Goal: Transaction & Acquisition: Purchase product/service

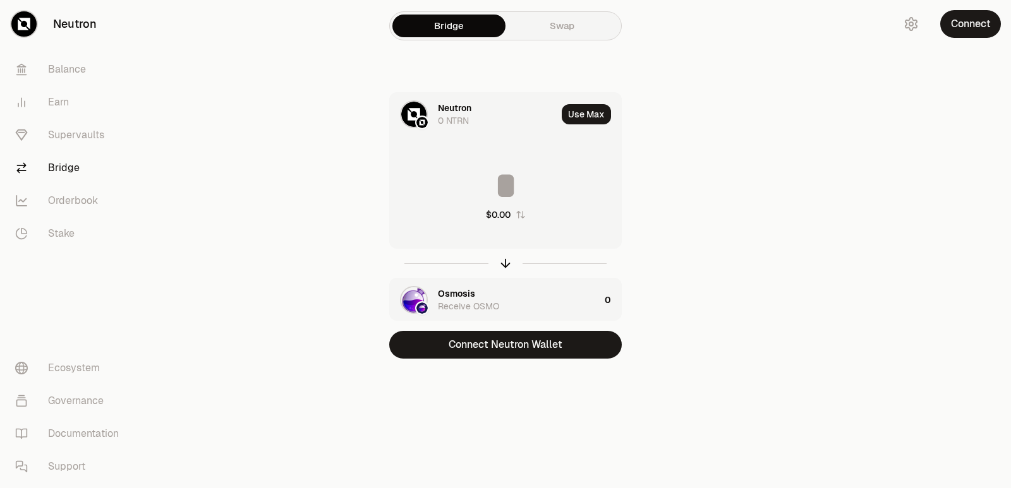
click at [492, 348] on button "Connect Neutron Wallet" at bounding box center [505, 345] width 233 height 28
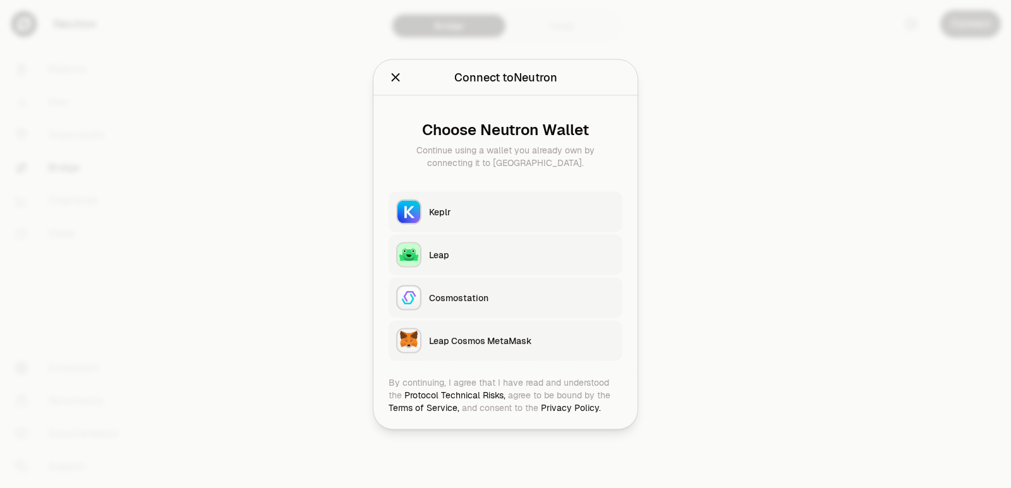
click at [463, 207] on div "Keplr" at bounding box center [522, 211] width 186 height 13
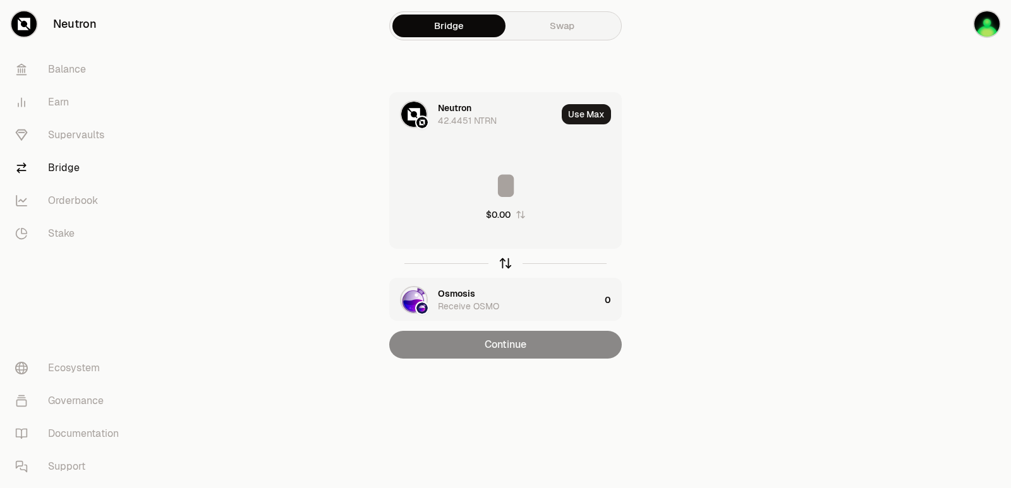
click at [504, 264] on icon "button" at bounding box center [506, 264] width 14 height 14
click at [458, 102] on div "Osmosis" at bounding box center [456, 108] width 37 height 13
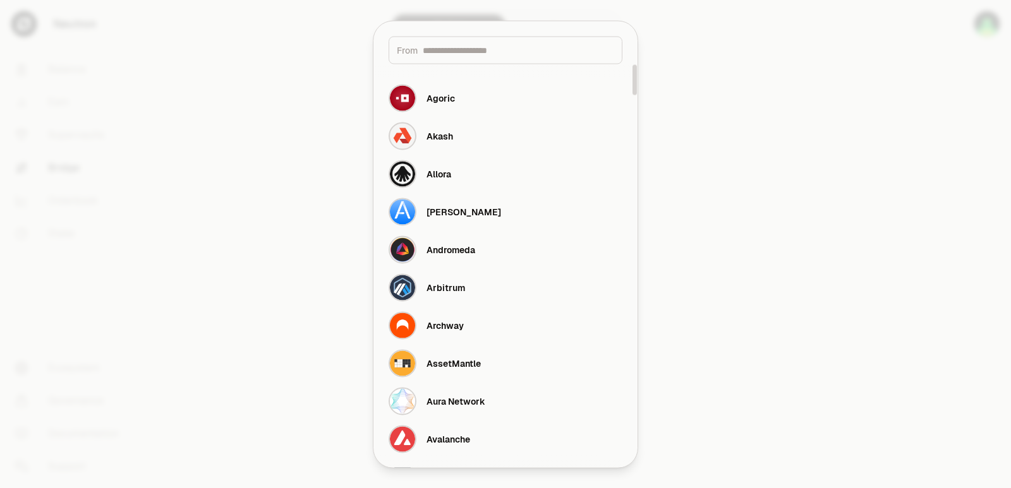
click at [439, 51] on input at bounding box center [518, 50] width 191 height 13
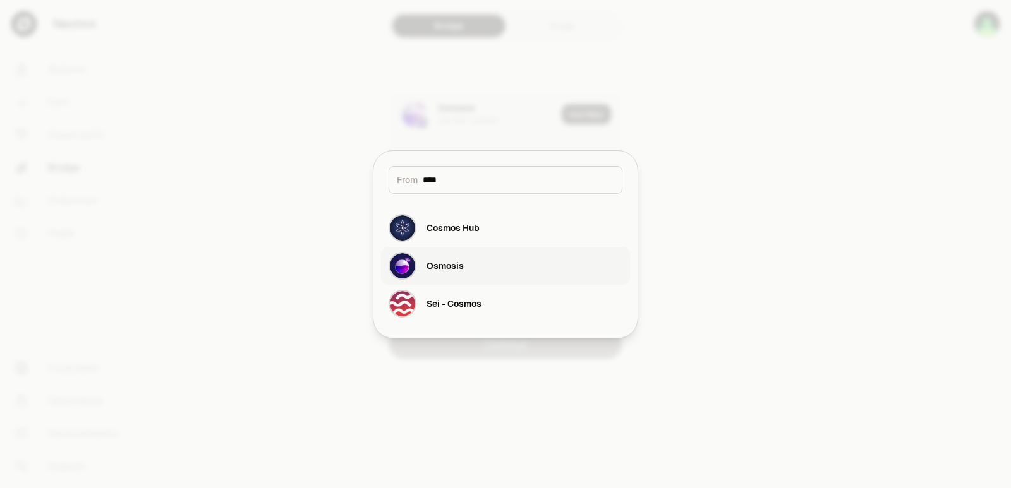
type input "****"
click at [473, 270] on button "Osmosis" at bounding box center [505, 266] width 249 height 38
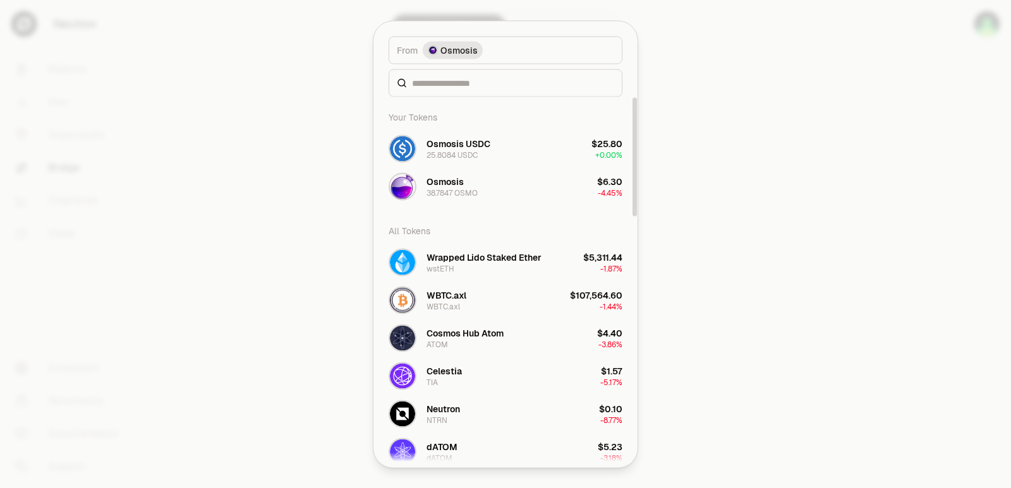
click at [451, 150] on div "Osmosis USDC" at bounding box center [459, 143] width 64 height 13
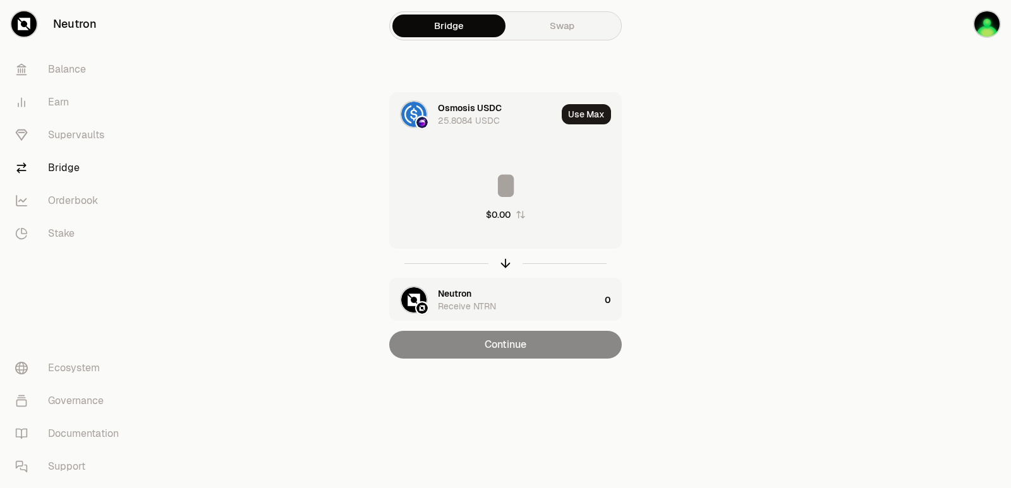
click at [462, 293] on div "Neutron" at bounding box center [454, 294] width 33 height 13
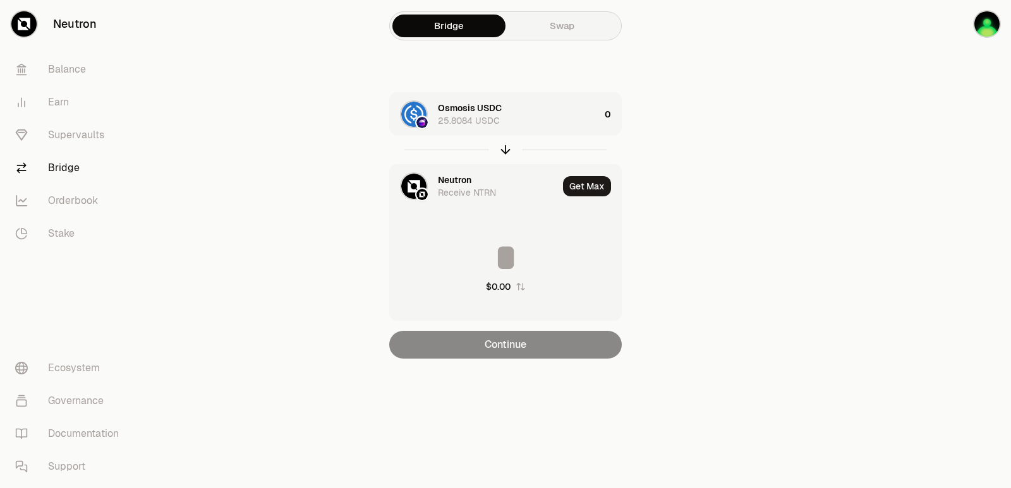
click at [459, 170] on div "Neutron Receive NTRN" at bounding box center [474, 186] width 168 height 43
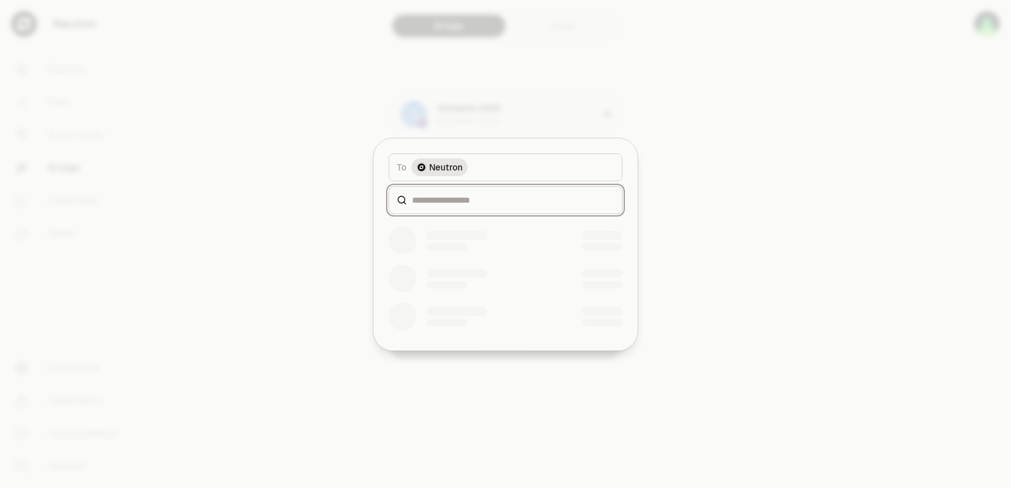
click at [449, 203] on input at bounding box center [513, 200] width 202 height 13
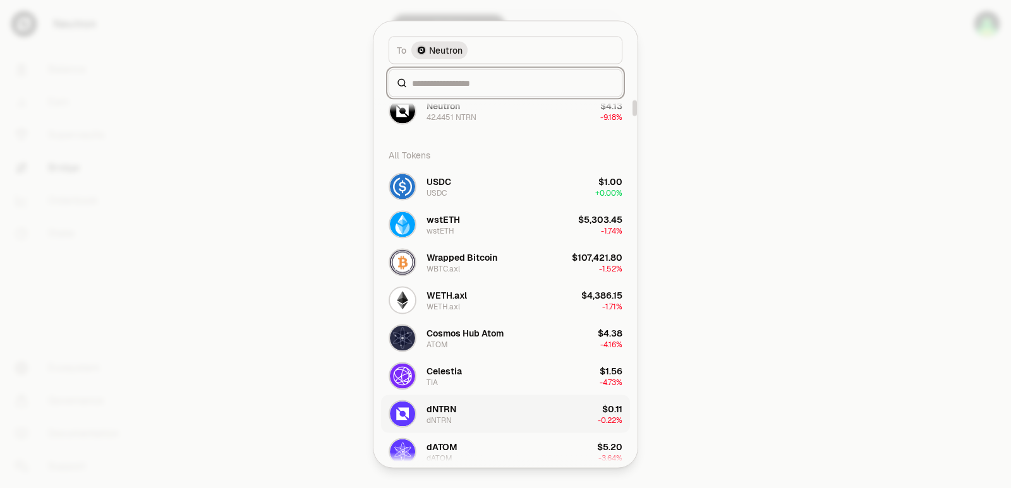
scroll to position [63, 0]
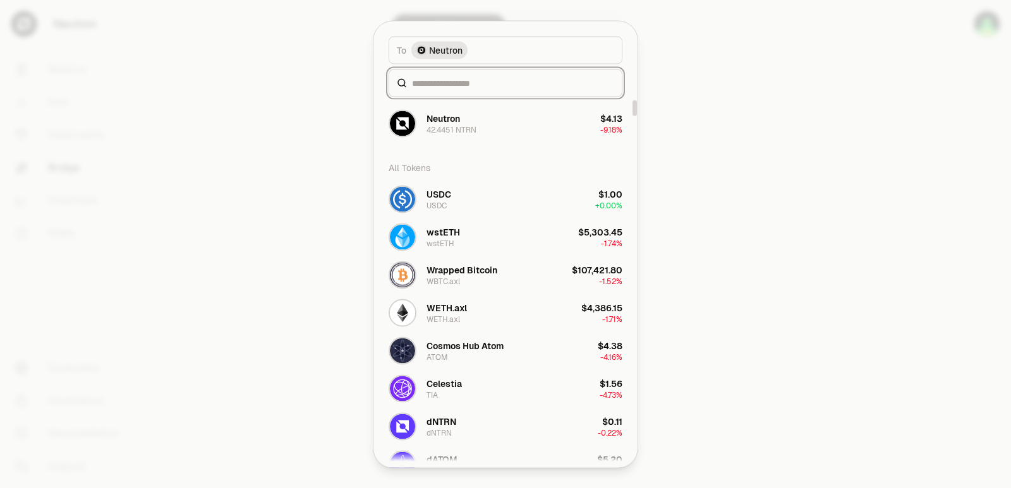
click at [432, 78] on input at bounding box center [513, 82] width 202 height 13
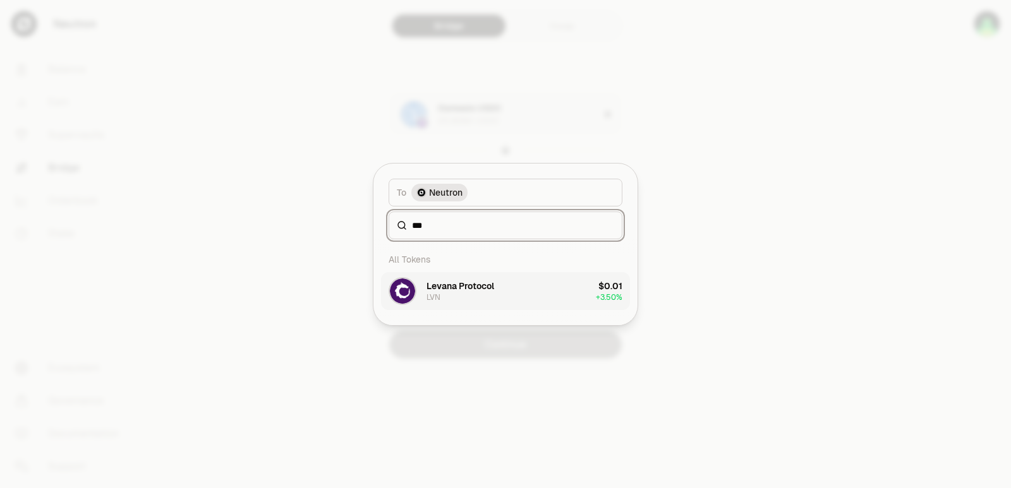
type input "***"
click at [445, 291] on div "Levana Protocol" at bounding box center [461, 286] width 68 height 13
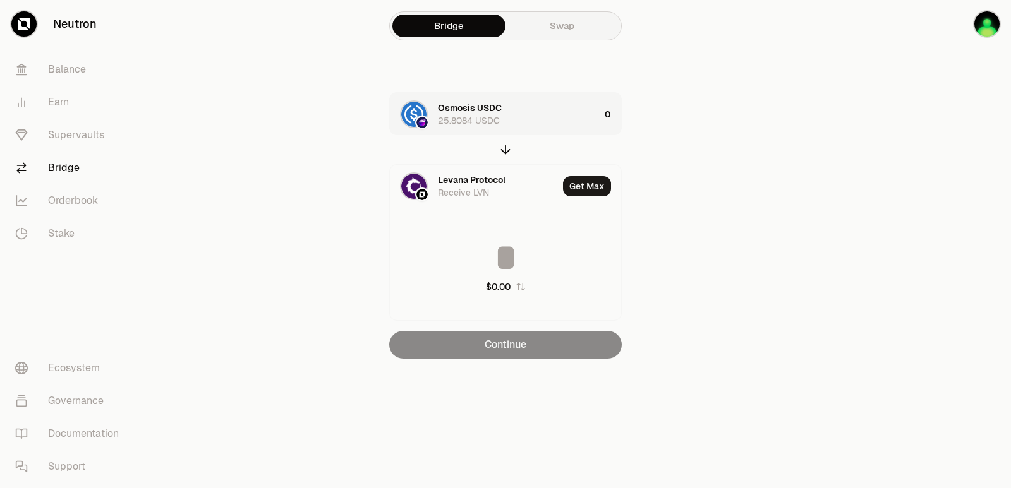
click at [533, 109] on div "Osmosis USDC 25.8084 USDC" at bounding box center [519, 114] width 162 height 25
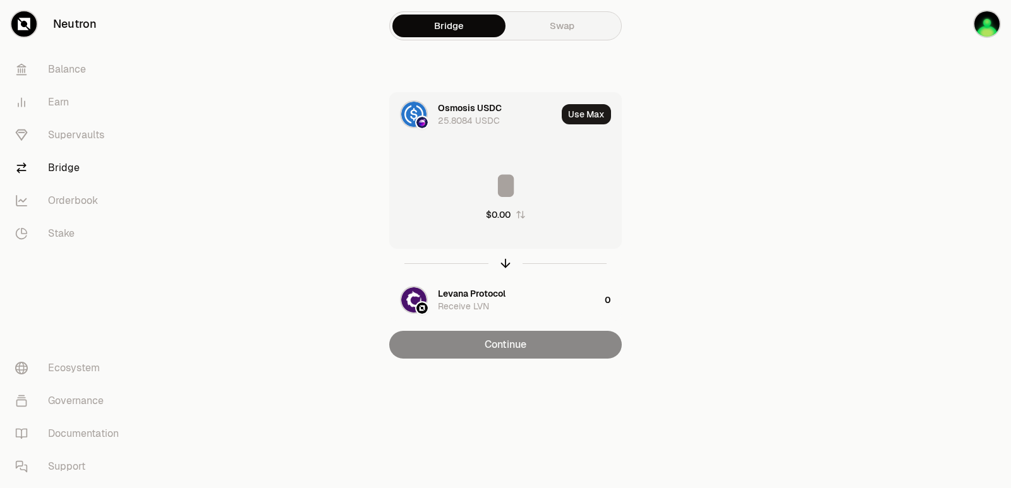
click at [490, 188] on input at bounding box center [505, 186] width 231 height 38
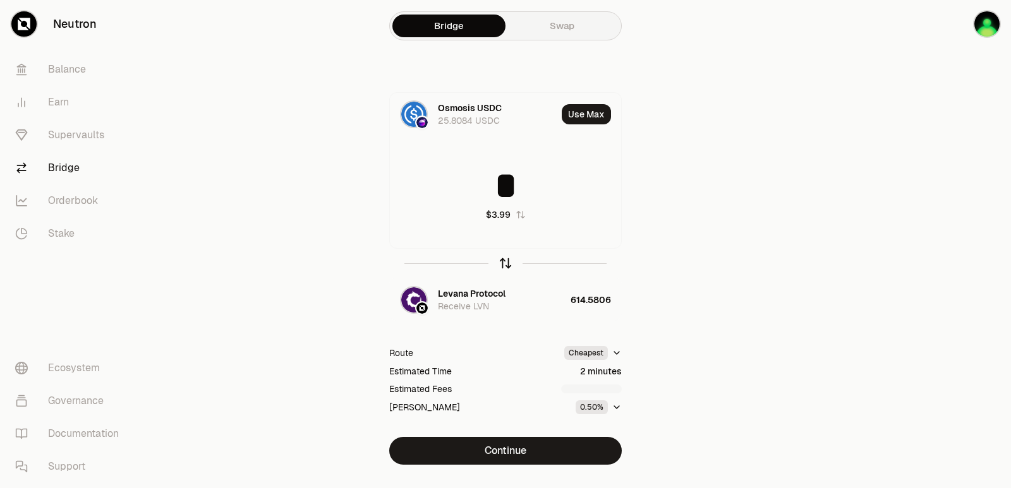
type input "*"
click at [502, 264] on icon "button" at bounding box center [506, 262] width 8 height 4
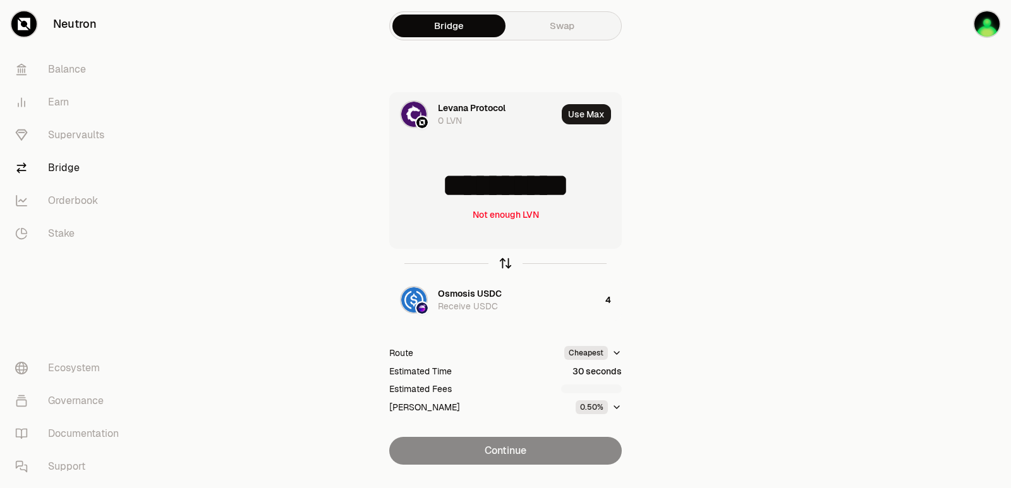
click at [499, 265] on icon "button" at bounding box center [506, 264] width 14 height 14
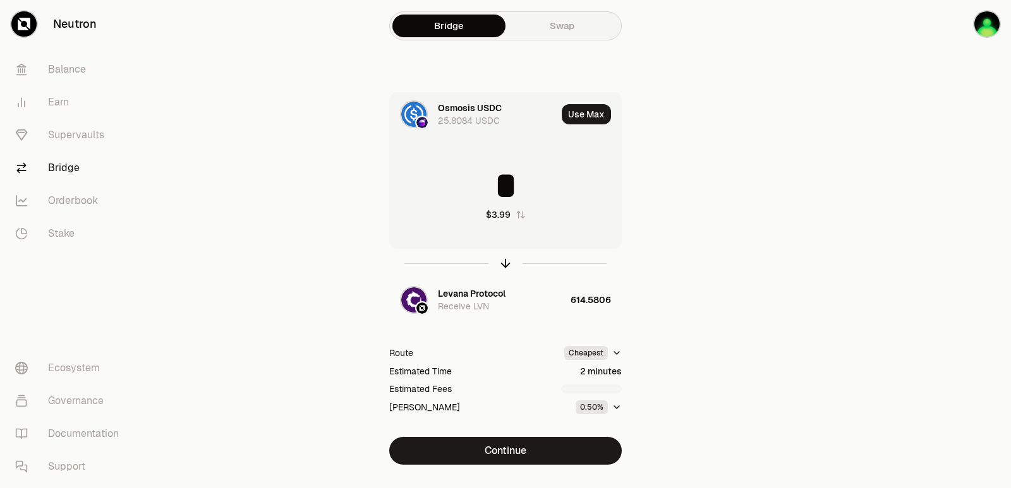
click at [582, 114] on button "Use Max" at bounding box center [586, 114] width 49 height 20
click at [504, 261] on icon "button" at bounding box center [506, 264] width 14 height 14
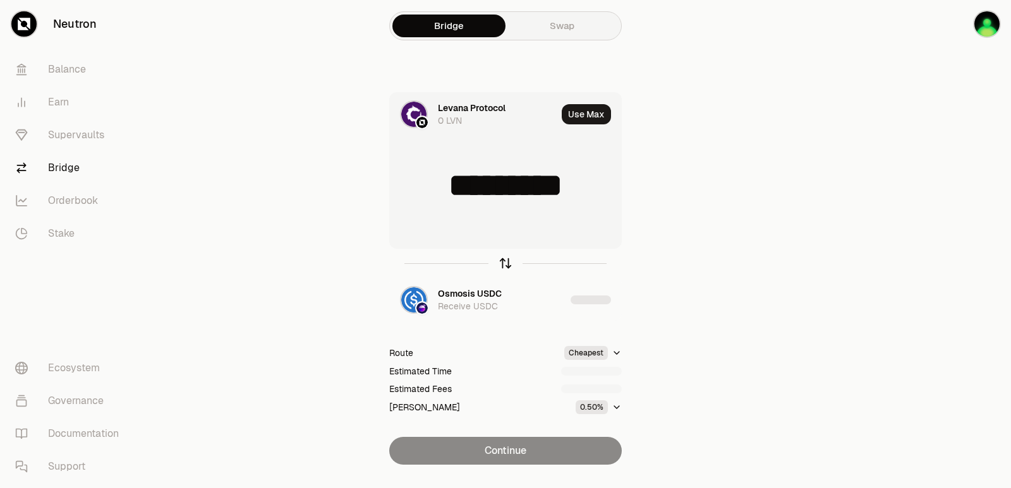
type input "**********"
click at [504, 262] on icon "button" at bounding box center [506, 262] width 8 height 4
click at [504, 263] on icon "button" at bounding box center [506, 264] width 14 height 14
click at [504, 265] on icon "button" at bounding box center [506, 264] width 14 height 14
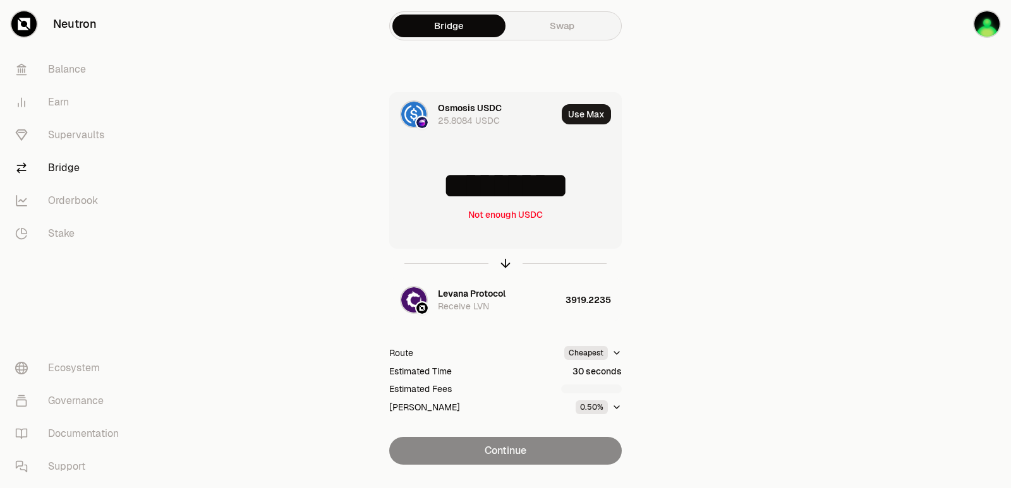
click at [483, 188] on input "*********" at bounding box center [505, 186] width 231 height 38
click at [482, 188] on input "*********" at bounding box center [505, 186] width 231 height 38
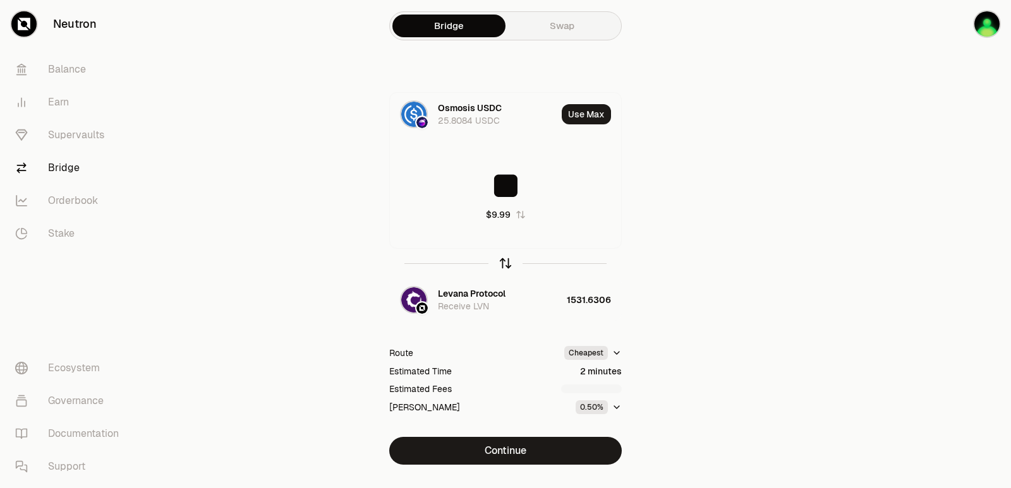
type input "**"
click at [506, 265] on icon "button" at bounding box center [506, 264] width 0 height 8
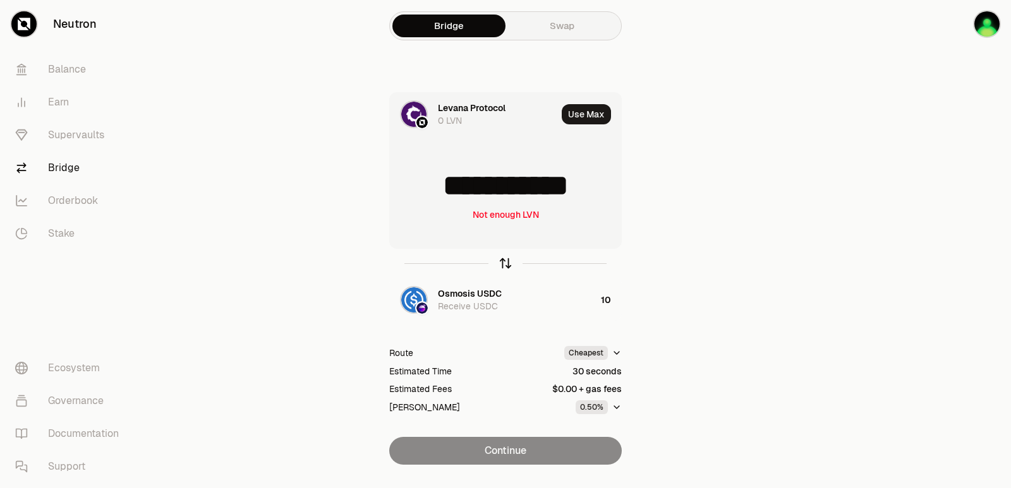
click at [506, 266] on icon "button" at bounding box center [506, 264] width 0 height 8
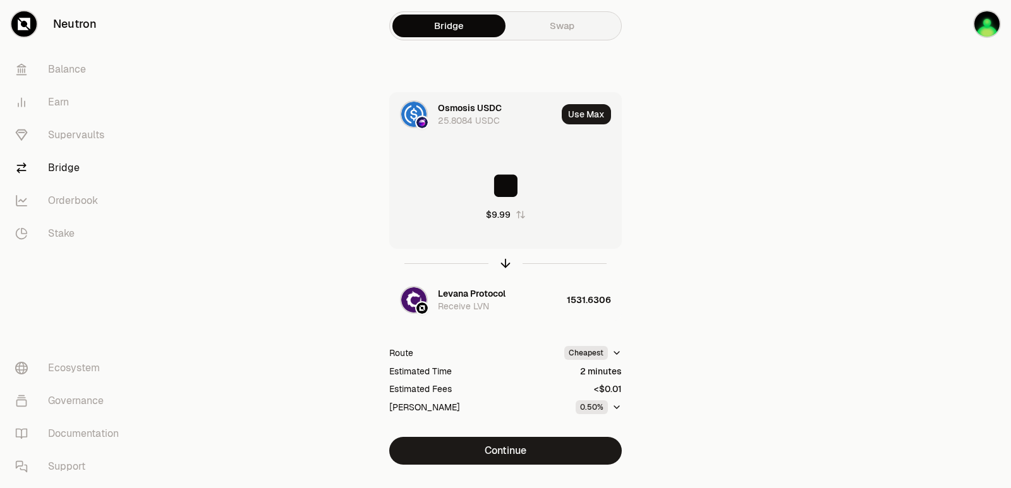
click at [507, 182] on input "**" at bounding box center [505, 186] width 231 height 38
click at [507, 183] on input "**" at bounding box center [505, 186] width 231 height 38
click at [506, 264] on icon "button" at bounding box center [506, 264] width 0 height 8
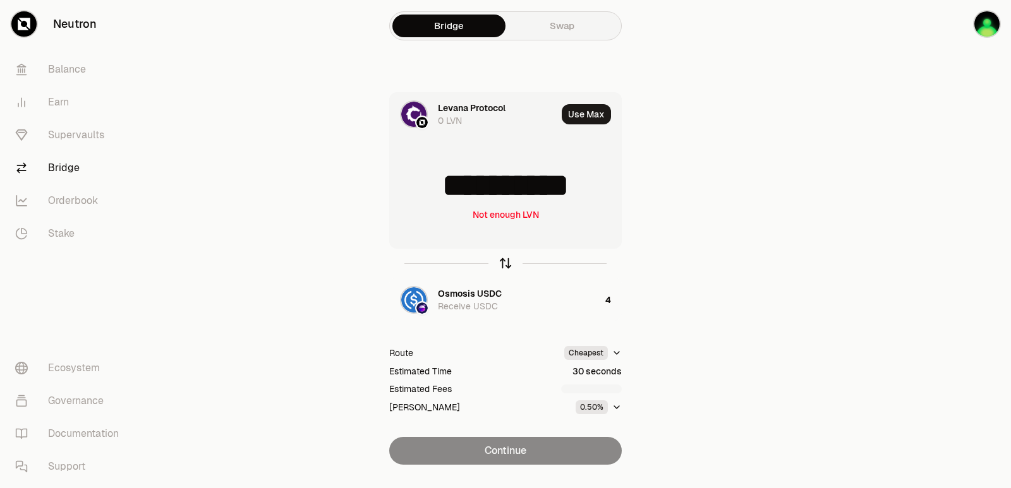
click at [506, 264] on icon "button" at bounding box center [506, 264] width 14 height 14
type input "*"
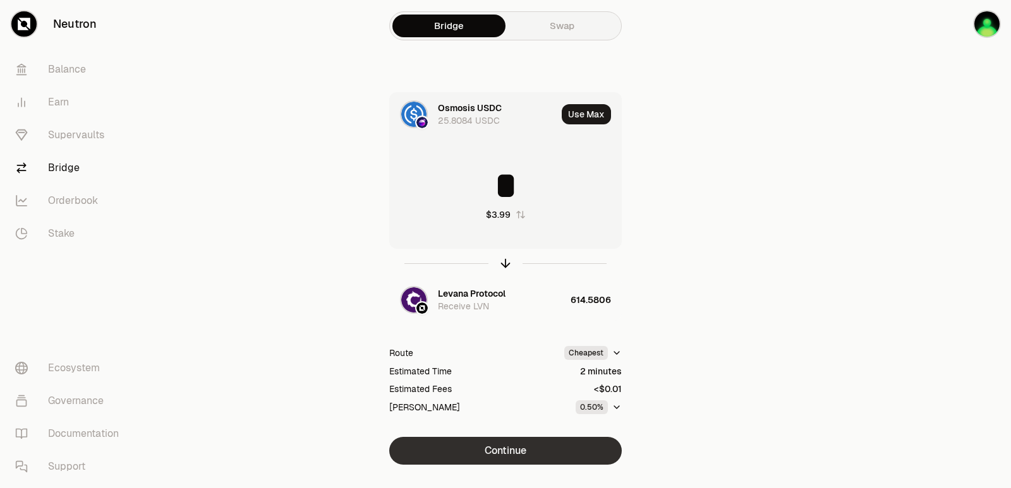
click at [499, 451] on button "Continue" at bounding box center [505, 451] width 233 height 28
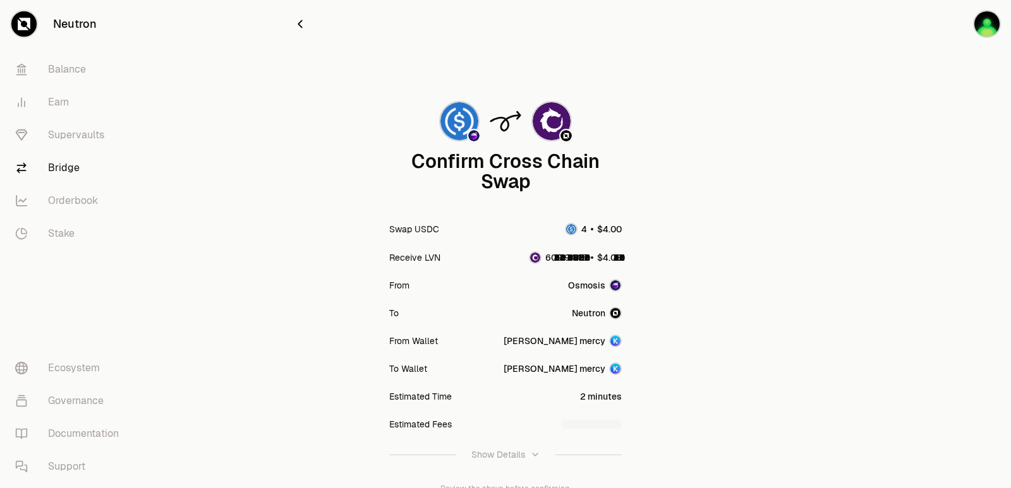
scroll to position [104, 0]
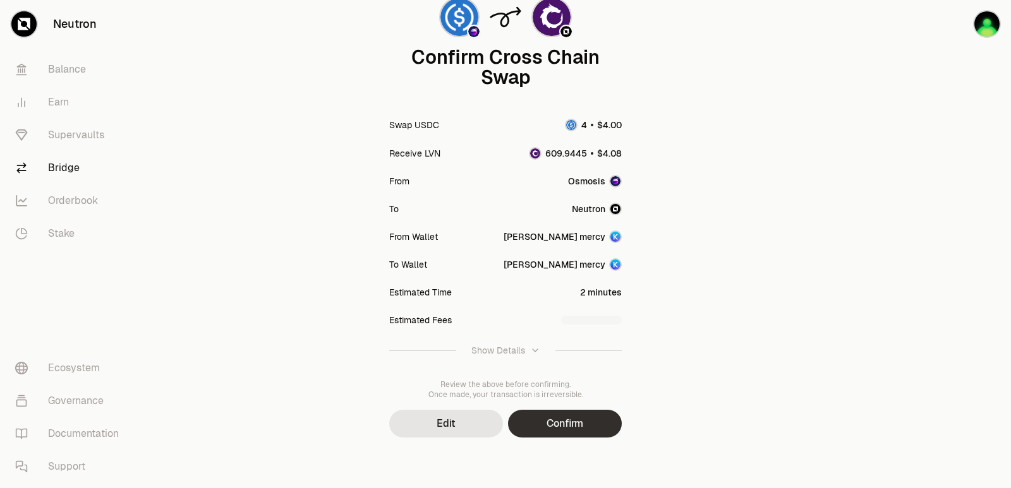
click at [569, 424] on button "Confirm" at bounding box center [565, 424] width 114 height 28
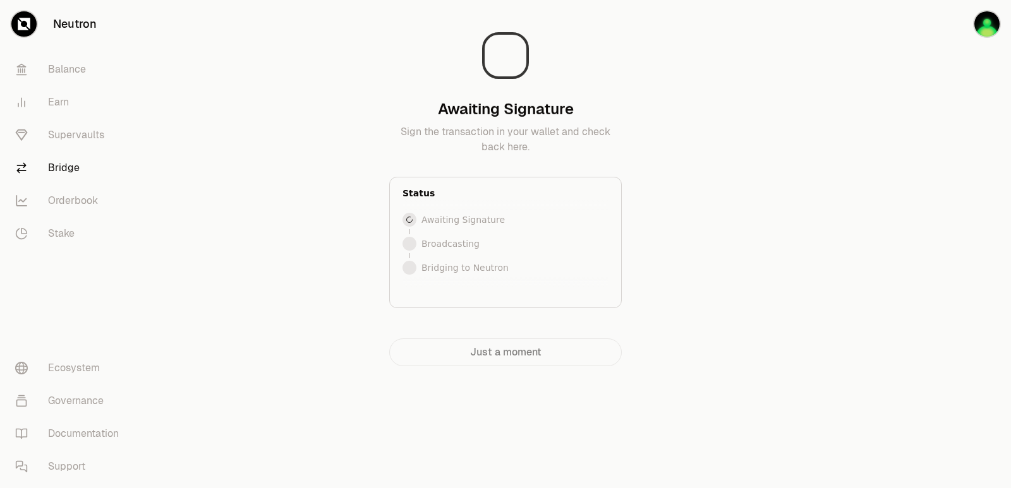
scroll to position [0, 0]
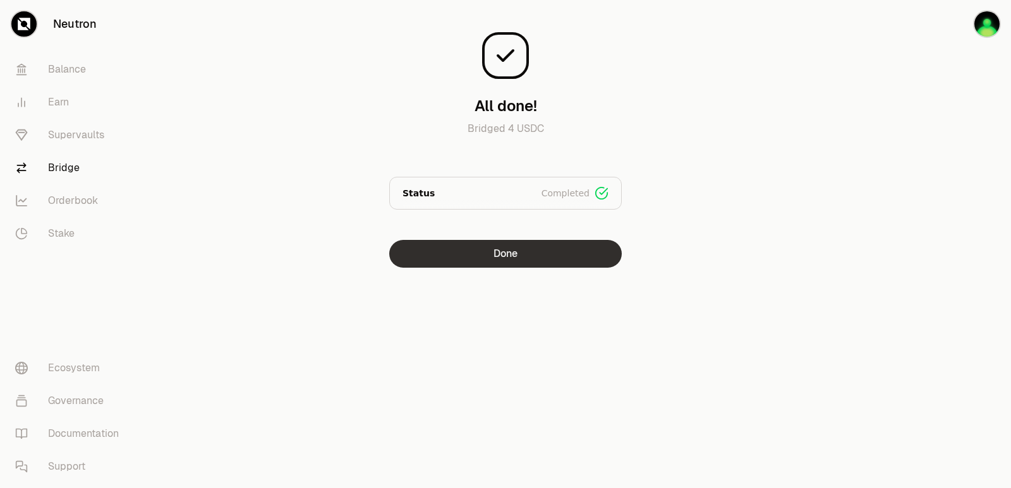
click at [495, 250] on button "Done" at bounding box center [505, 254] width 233 height 28
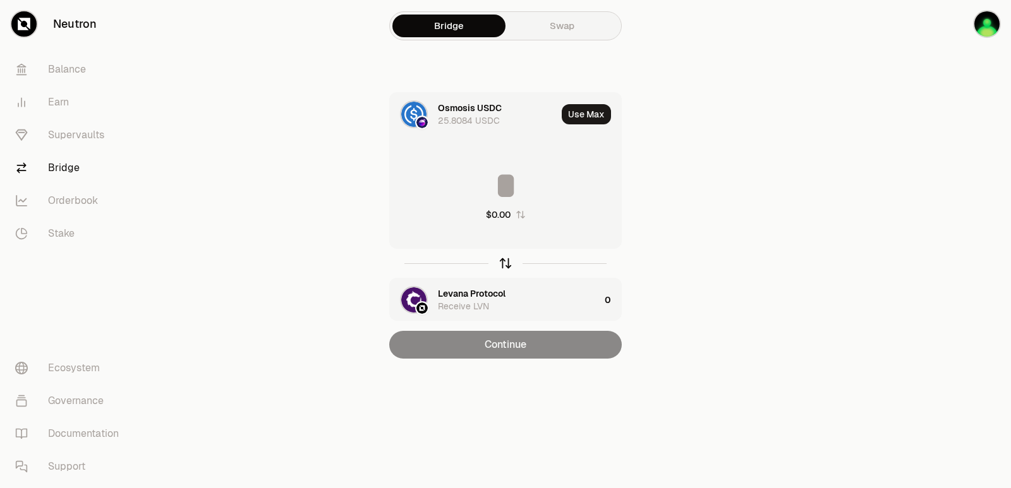
drag, startPoint x: 497, startPoint y: 258, endPoint x: 500, endPoint y: 267, distance: 9.6
click at [499, 262] on div at bounding box center [505, 263] width 233 height 29
click at [503, 266] on icon "button" at bounding box center [506, 264] width 14 height 14
click at [583, 118] on button "Use Max" at bounding box center [586, 114] width 49 height 20
type input "**********"
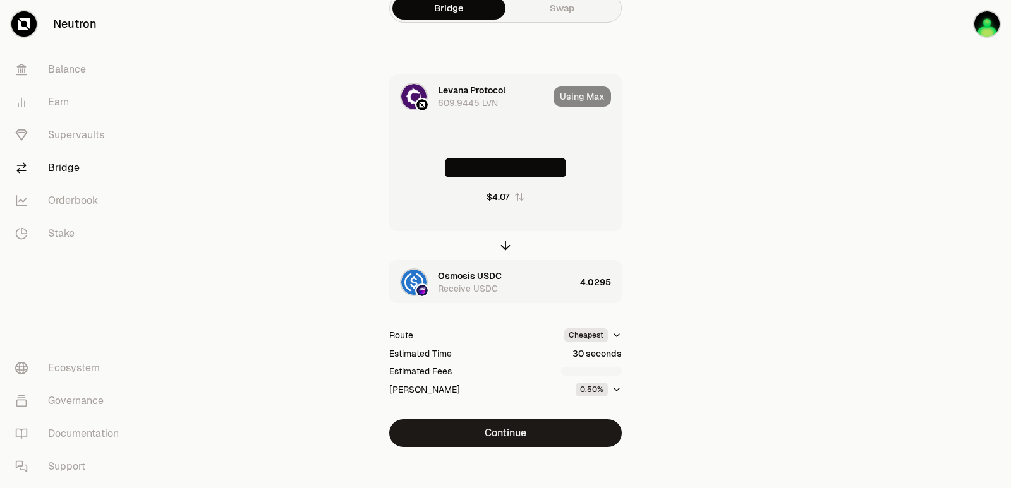
scroll to position [27, 0]
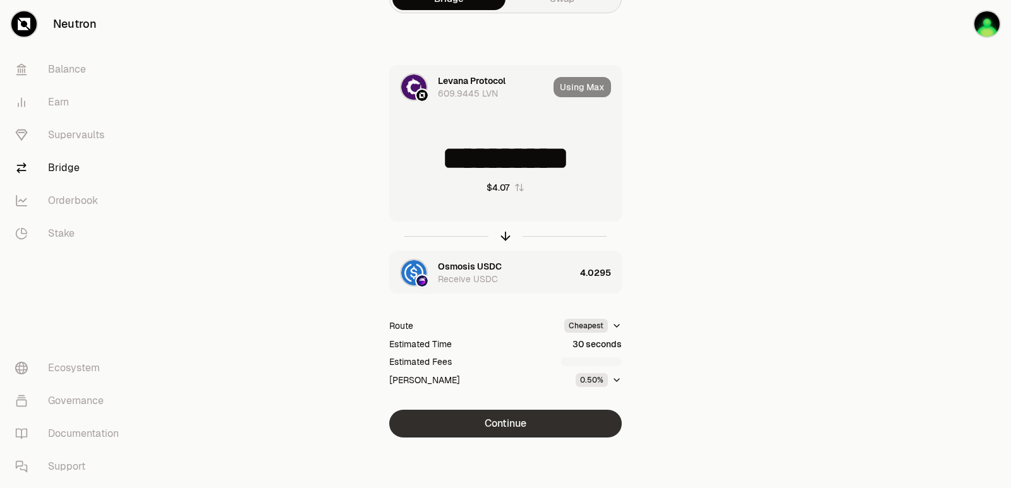
click at [508, 421] on button "Continue" at bounding box center [505, 424] width 233 height 28
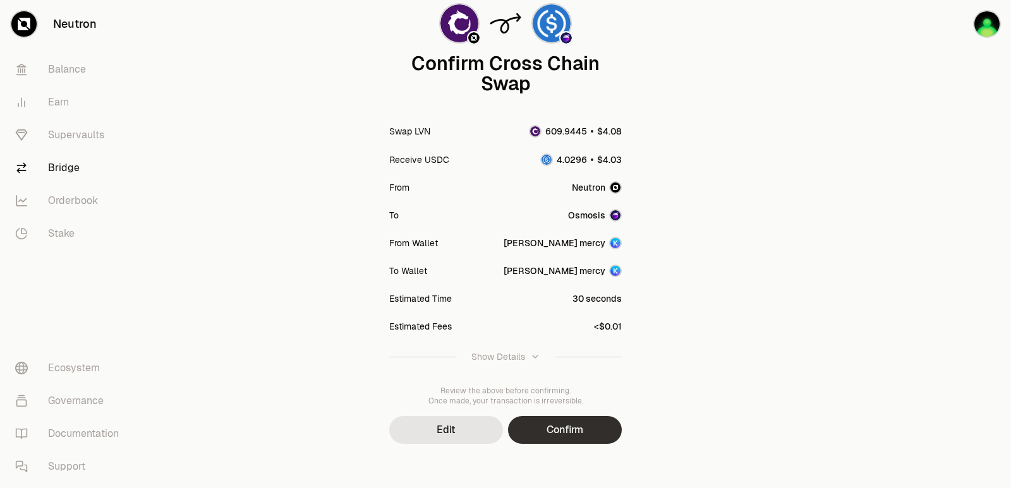
scroll to position [104, 0]
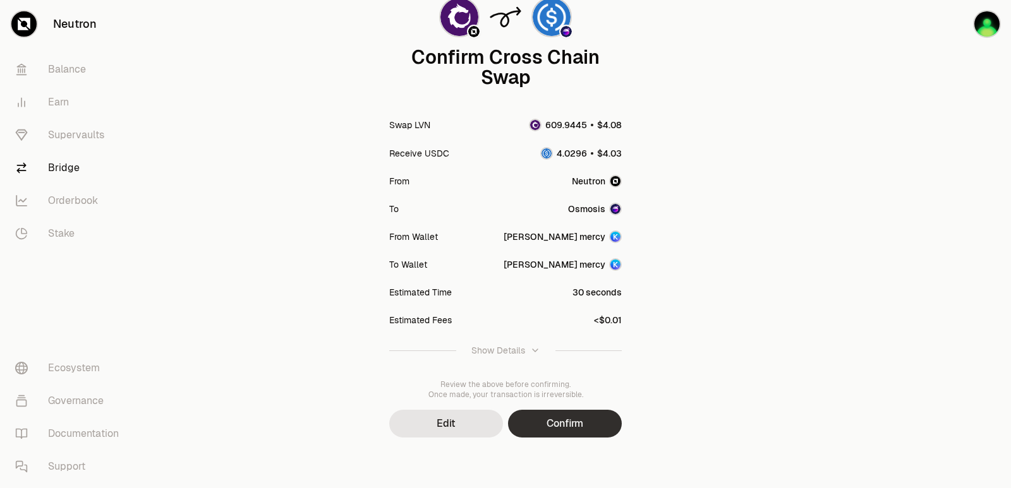
click at [559, 424] on button "Confirm" at bounding box center [565, 424] width 114 height 28
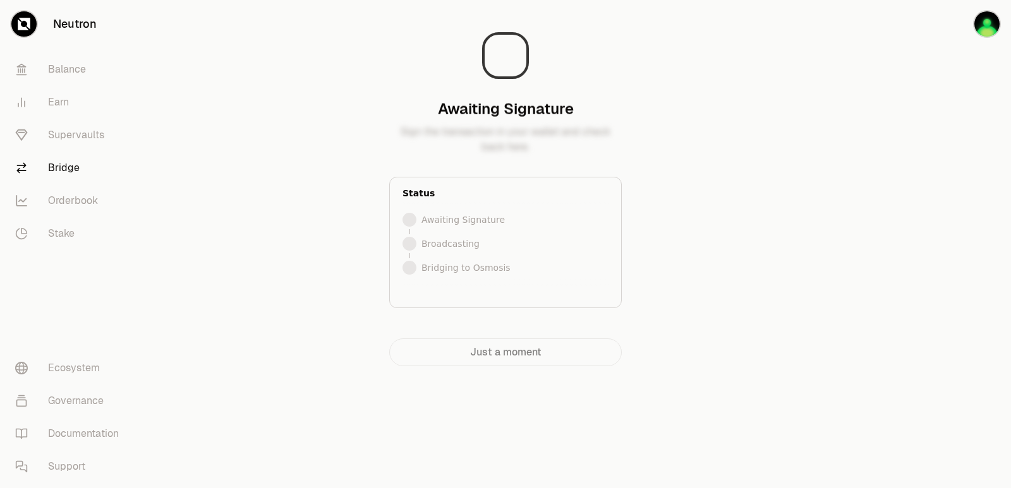
scroll to position [0, 0]
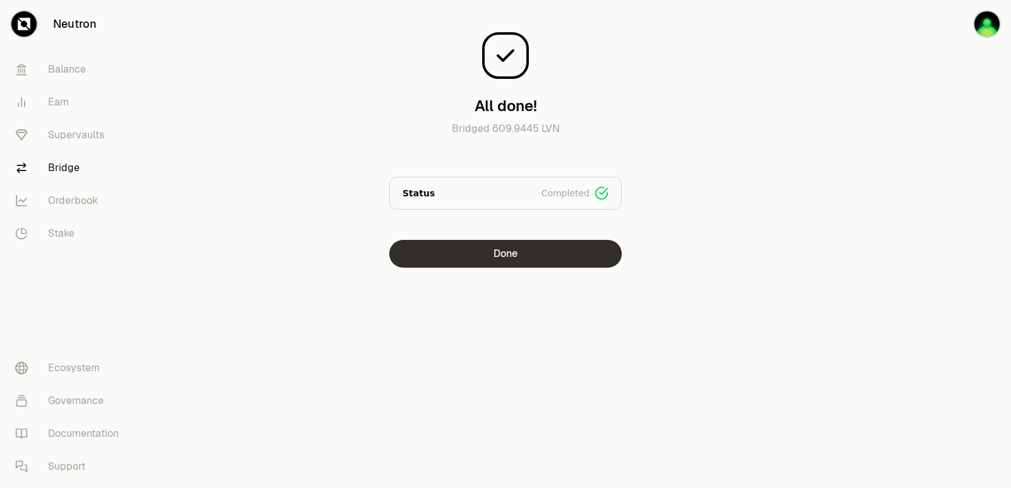
click at [538, 255] on button "Done" at bounding box center [505, 254] width 233 height 28
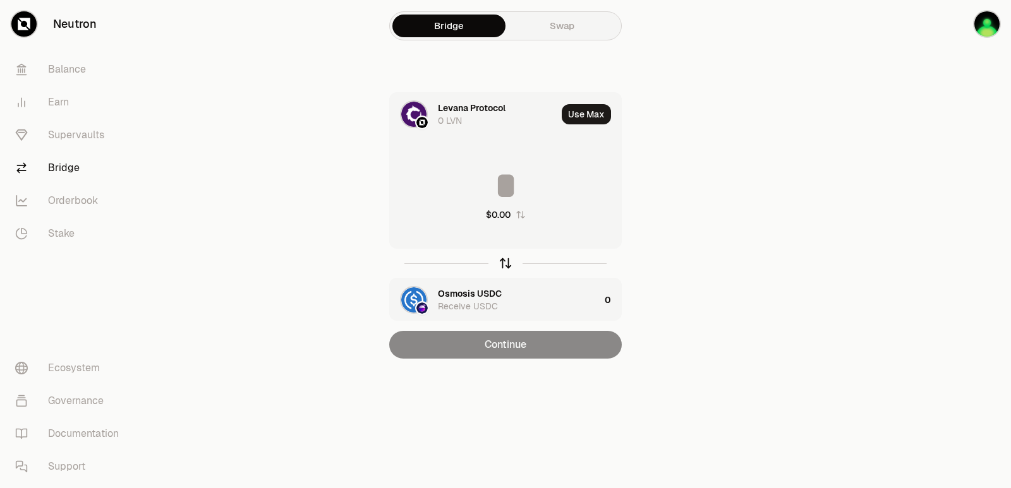
click at [502, 267] on icon "button" at bounding box center [506, 264] width 14 height 14
click at [471, 288] on div "Levana Protocol" at bounding box center [472, 294] width 68 height 13
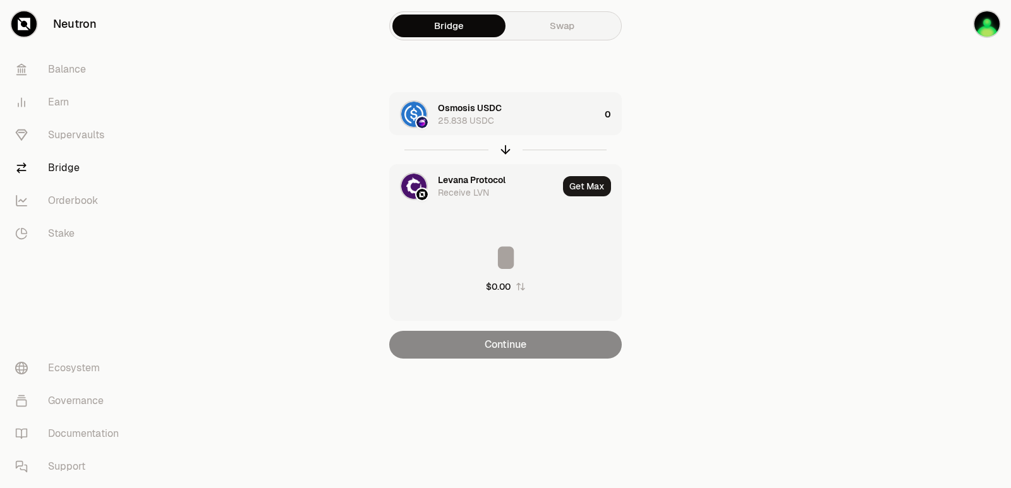
click at [464, 178] on div "Levana Protocol" at bounding box center [472, 180] width 68 height 13
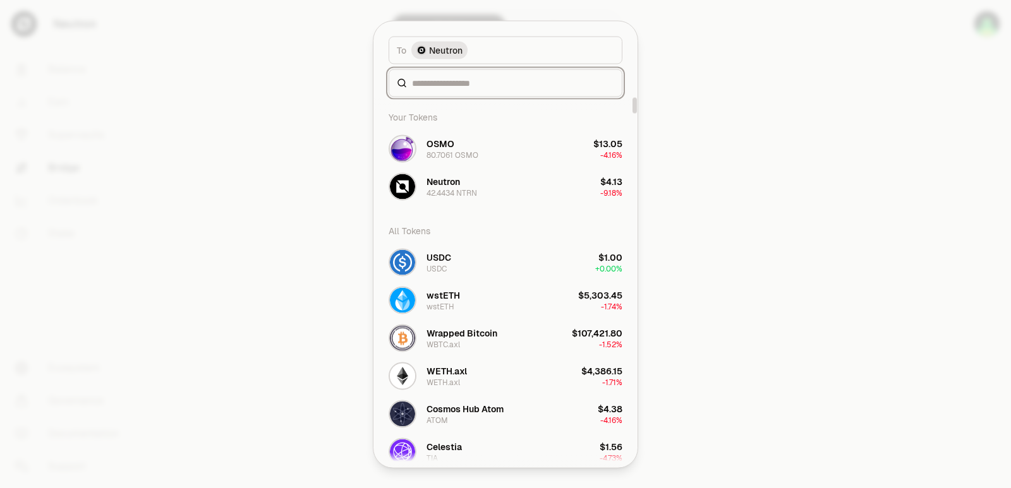
click at [452, 84] on input at bounding box center [513, 82] width 202 height 13
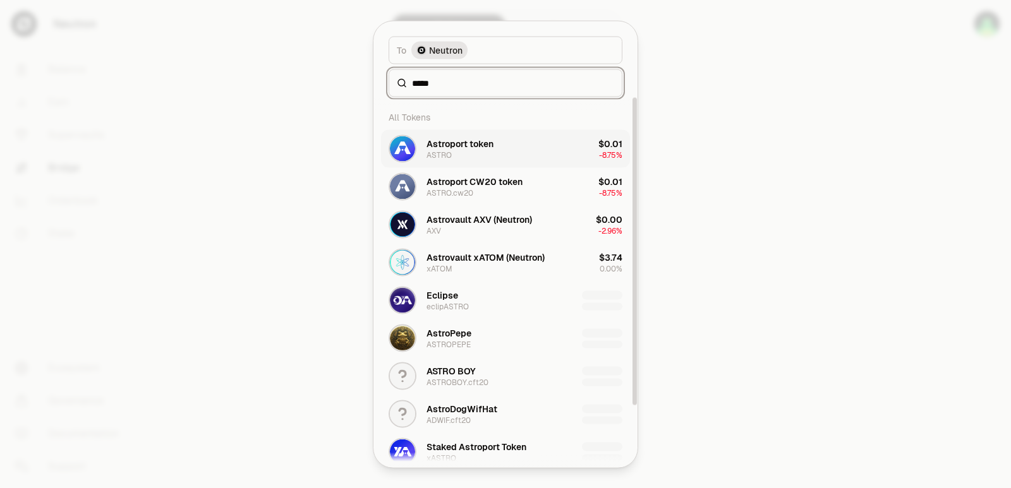
type input "*****"
click at [476, 157] on div "Astroport token ASTRO" at bounding box center [460, 148] width 67 height 23
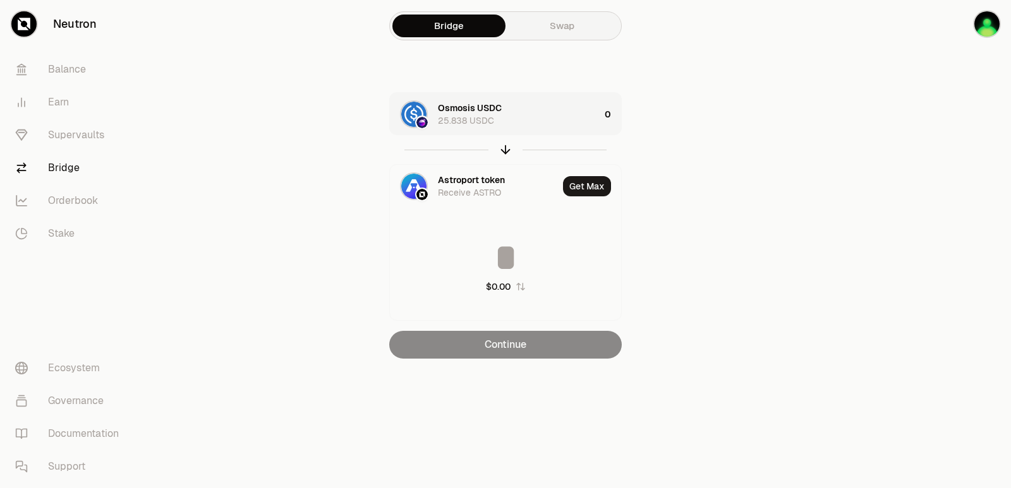
click at [543, 121] on div "Osmosis USDC 25.838 USDC" at bounding box center [519, 114] width 162 height 25
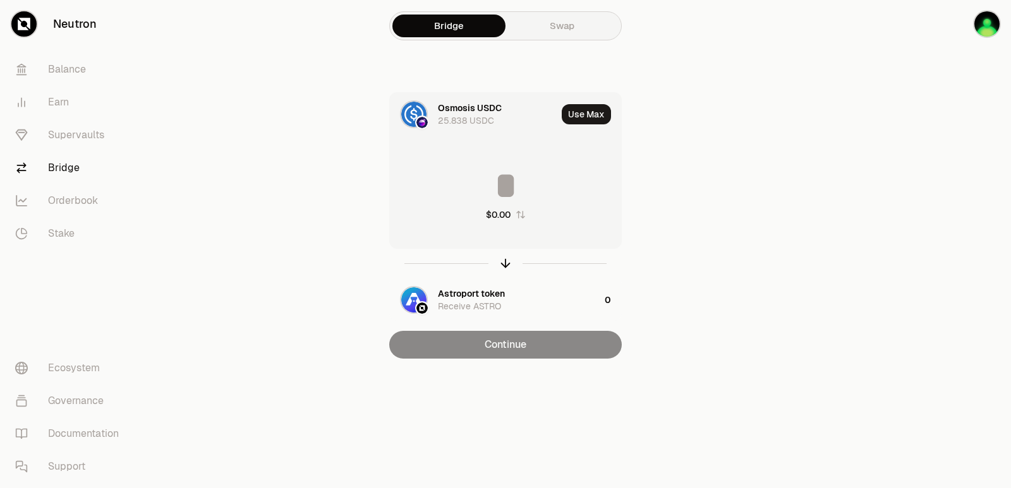
click at [533, 178] on input at bounding box center [505, 186] width 231 height 38
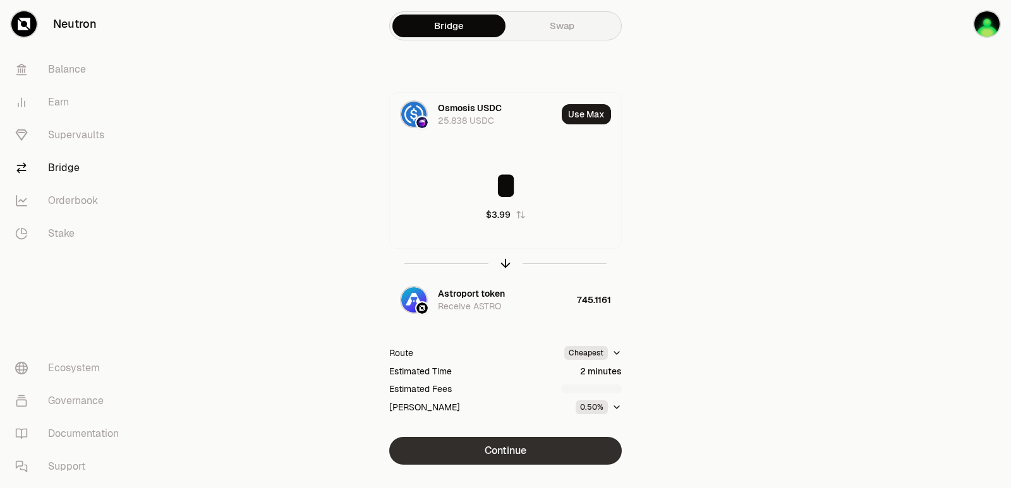
type input "*"
click at [520, 450] on button "Continue" at bounding box center [505, 451] width 233 height 28
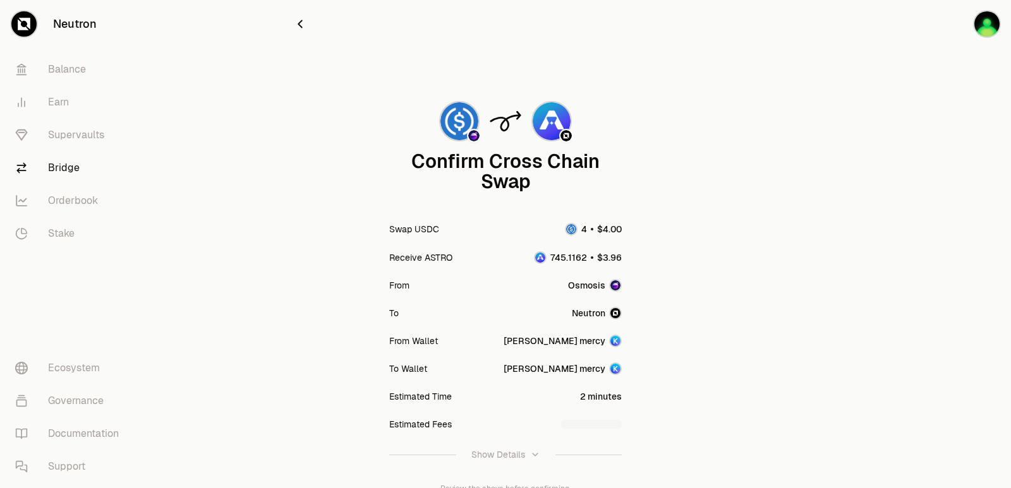
click at [300, 25] on icon "button" at bounding box center [300, 24] width 4 height 7
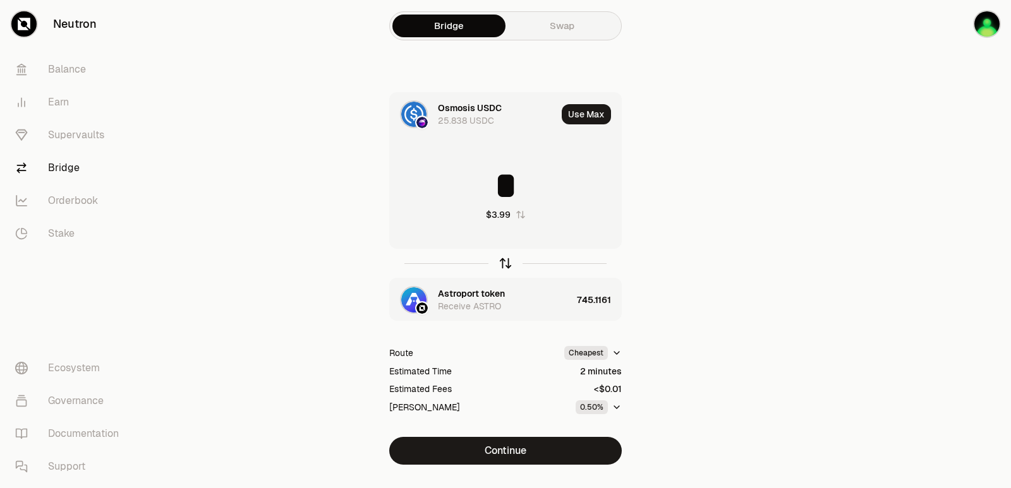
click at [506, 260] on icon "button" at bounding box center [506, 262] width 8 height 4
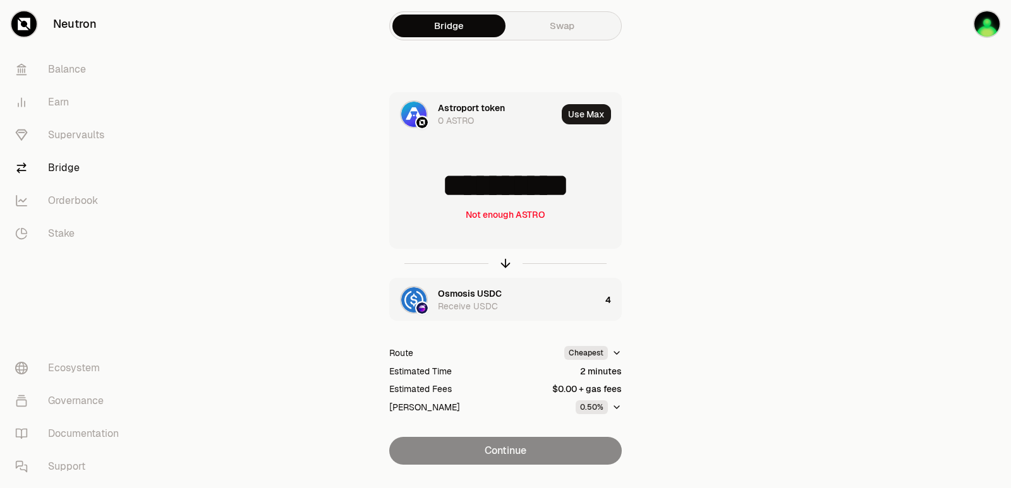
drag, startPoint x: 506, startPoint y: 260, endPoint x: 512, endPoint y: 247, distance: 14.4
click at [506, 259] on icon "button" at bounding box center [506, 264] width 14 height 14
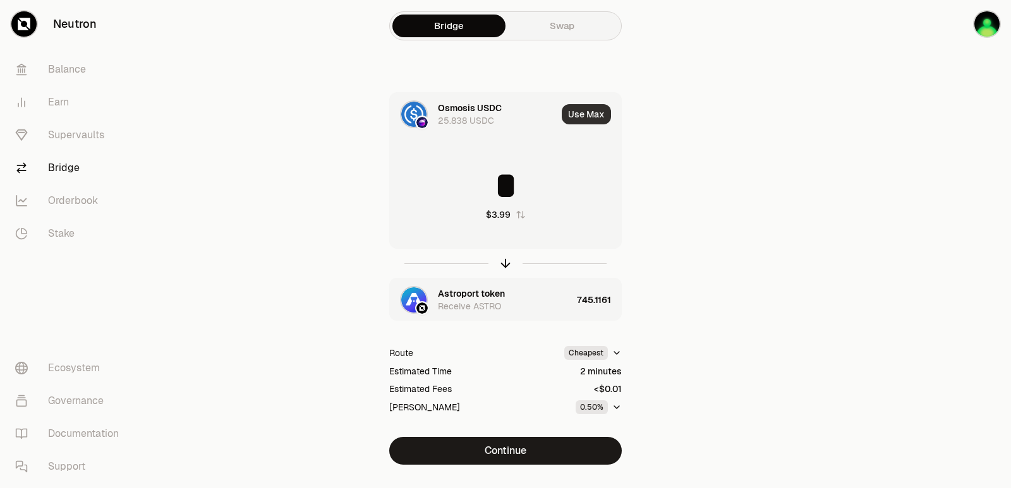
click at [583, 119] on button "Use Max" at bounding box center [586, 114] width 49 height 20
click at [505, 263] on icon "button" at bounding box center [506, 264] width 14 height 14
type input "**********"
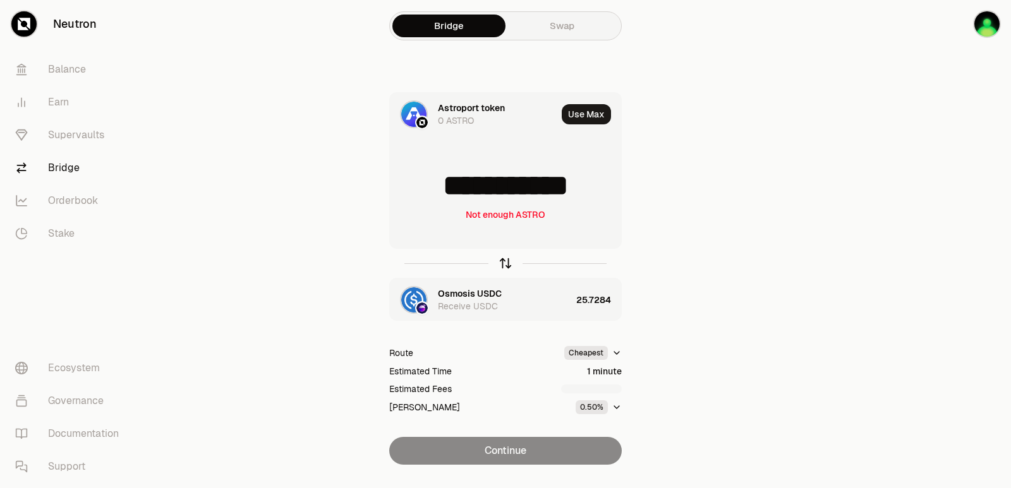
click at [505, 263] on icon "button" at bounding box center [506, 264] width 14 height 14
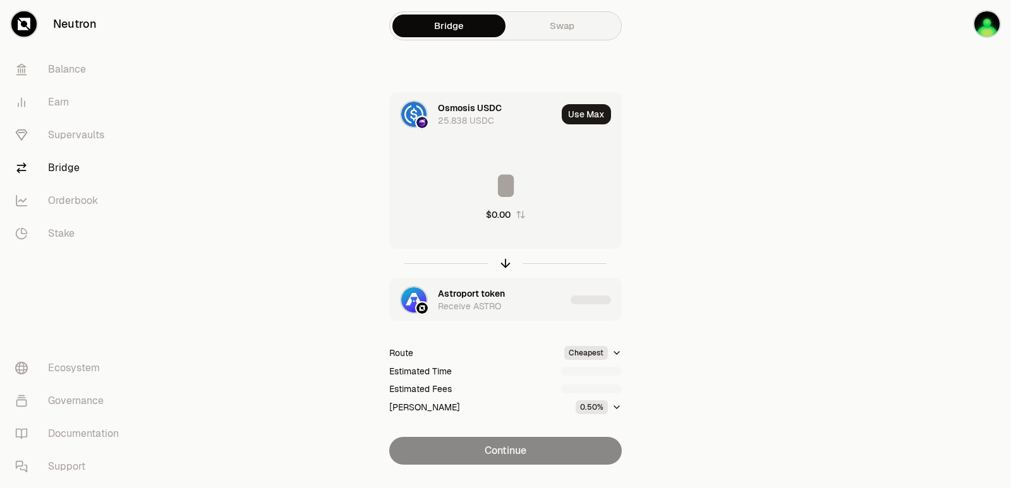
click at [523, 198] on input at bounding box center [505, 186] width 231 height 38
type input "*"
type input "**"
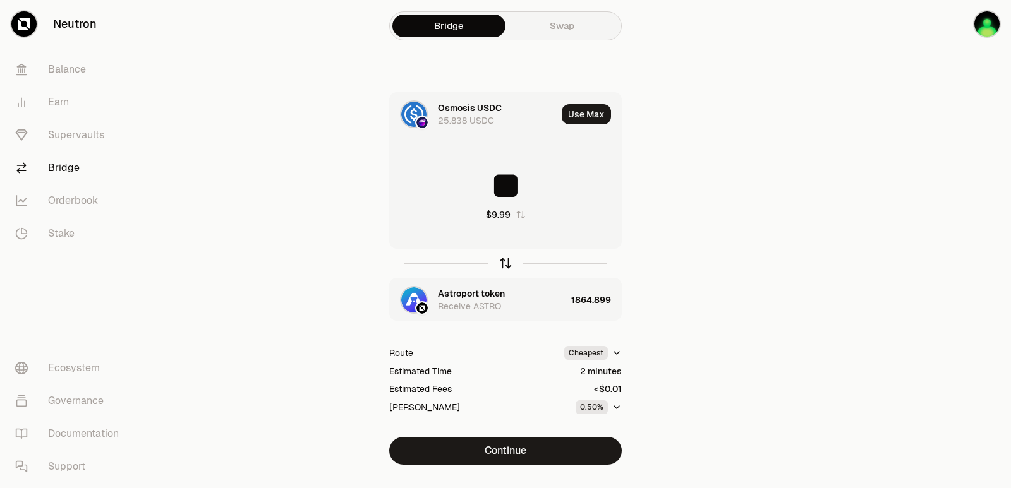
click at [508, 267] on icon "button" at bounding box center [506, 264] width 14 height 14
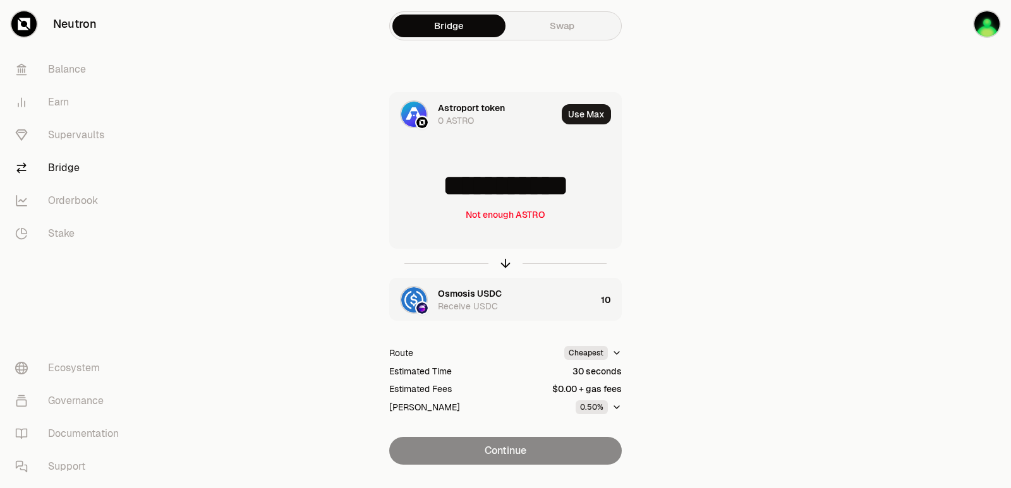
drag, startPoint x: 600, startPoint y: 183, endPoint x: 445, endPoint y: 191, distance: 154.4
click at [445, 191] on input "**********" at bounding box center [505, 186] width 231 height 38
type input "****"
click at [503, 262] on icon "button" at bounding box center [506, 262] width 8 height 4
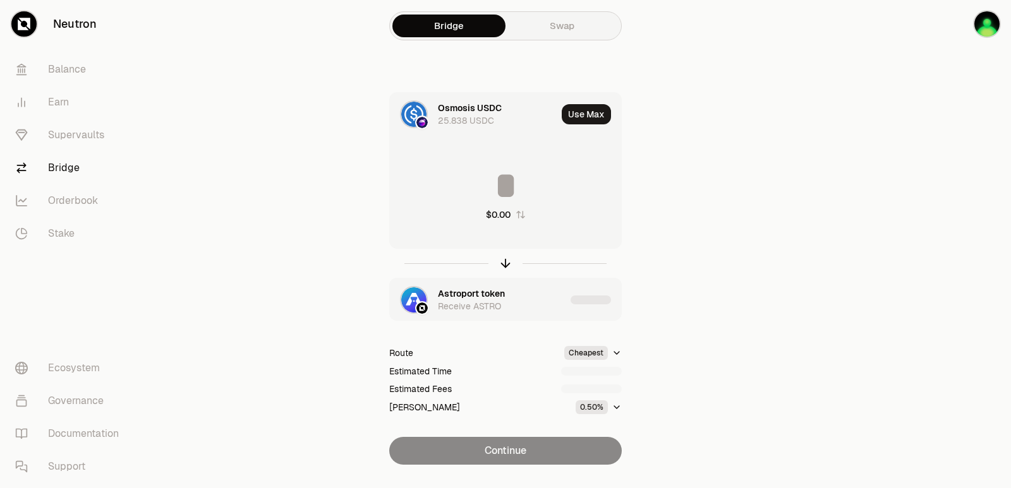
click at [490, 190] on input at bounding box center [505, 186] width 231 height 38
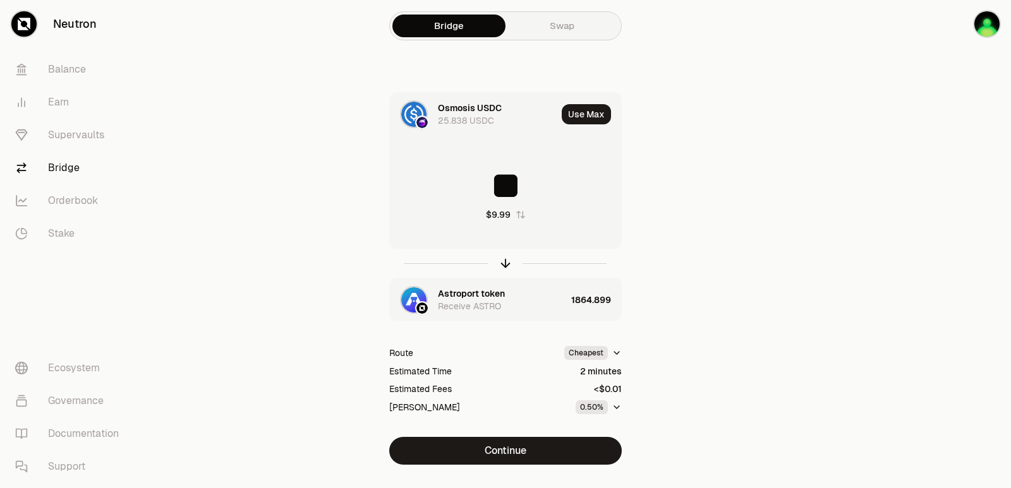
type input "*"
click at [504, 262] on icon "button" at bounding box center [506, 264] width 14 height 14
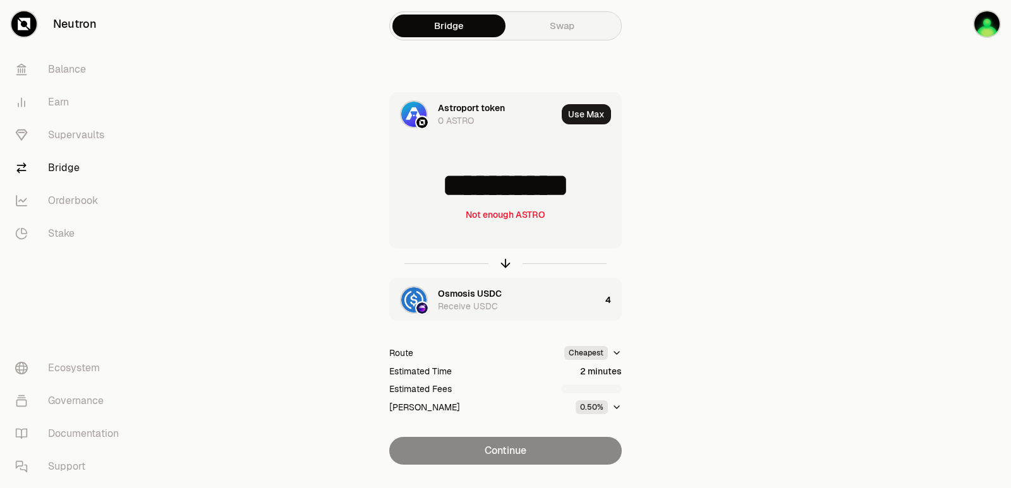
click at [586, 191] on input "**********" at bounding box center [505, 186] width 231 height 38
drag, startPoint x: 597, startPoint y: 185, endPoint x: 438, endPoint y: 190, distance: 158.7
click at [438, 190] on input "**********" at bounding box center [505, 186] width 231 height 38
type input "***"
click at [504, 264] on icon "button" at bounding box center [506, 264] width 14 height 14
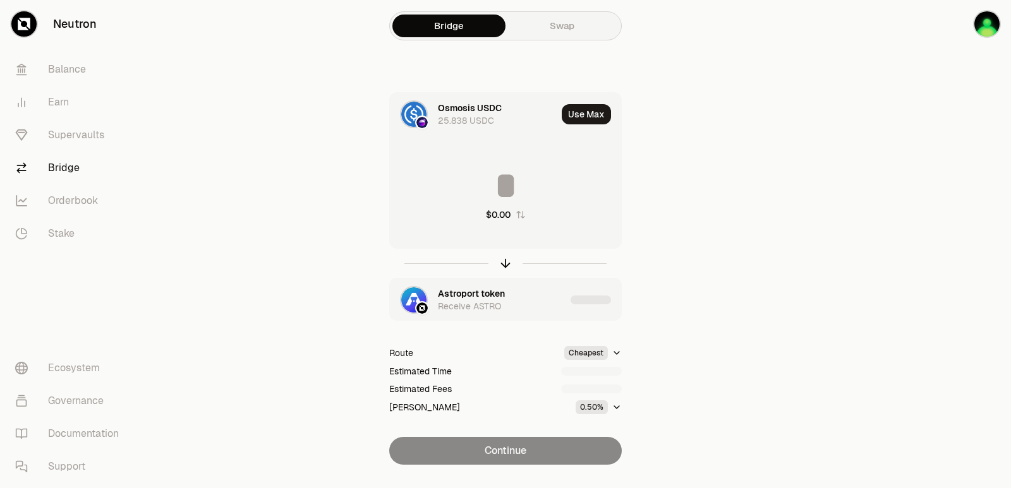
click at [483, 193] on input at bounding box center [505, 186] width 231 height 38
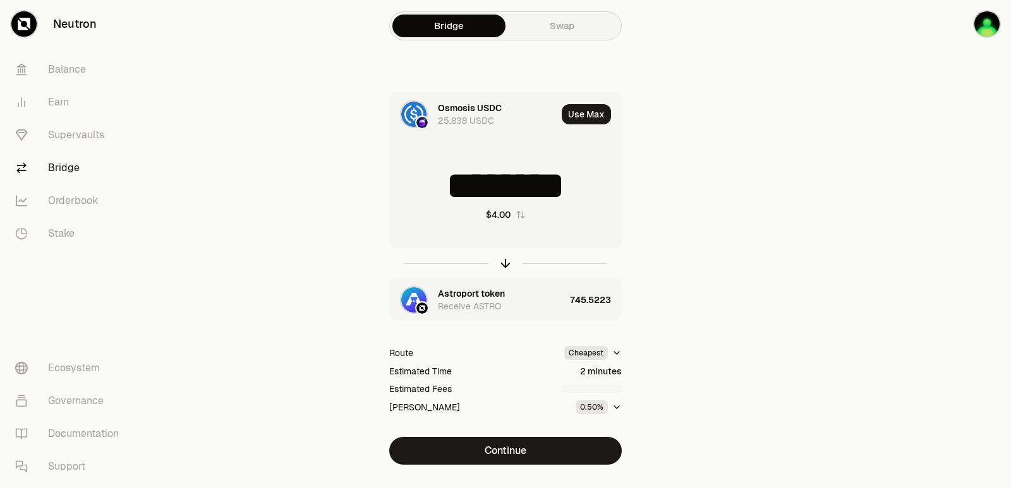
drag, startPoint x: 603, startPoint y: 182, endPoint x: 504, endPoint y: 182, distance: 99.2
click at [504, 182] on input "********" at bounding box center [505, 186] width 231 height 38
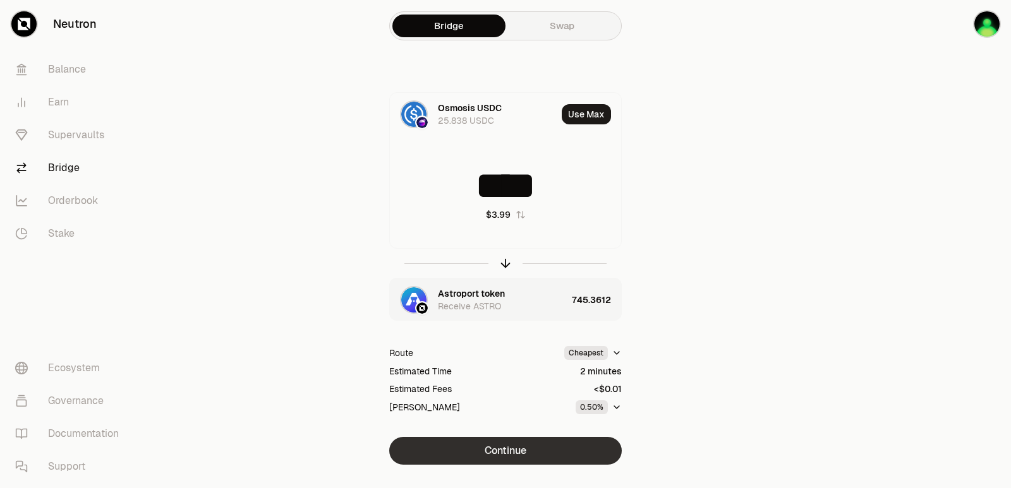
type input "****"
click at [540, 454] on button "Continue" at bounding box center [505, 451] width 233 height 28
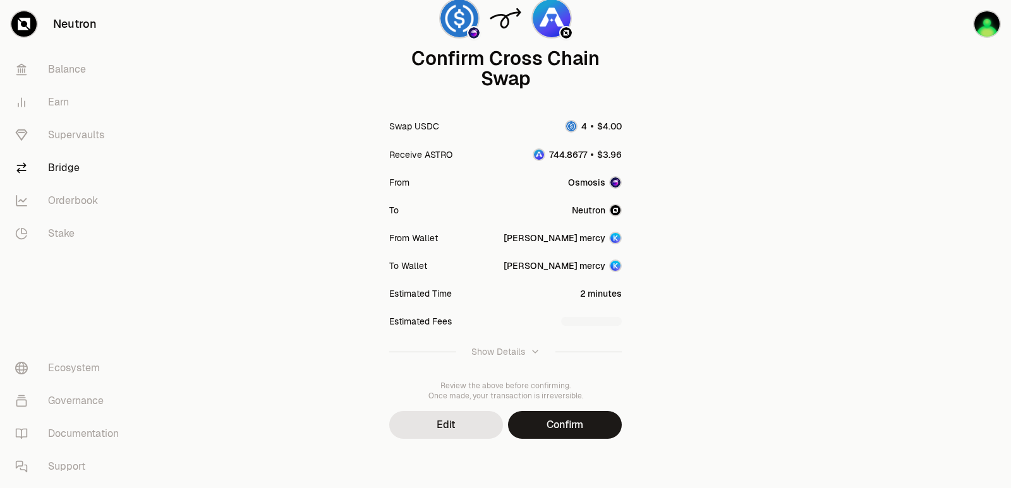
scroll to position [104, 0]
click at [555, 423] on button "Confirm" at bounding box center [565, 424] width 114 height 28
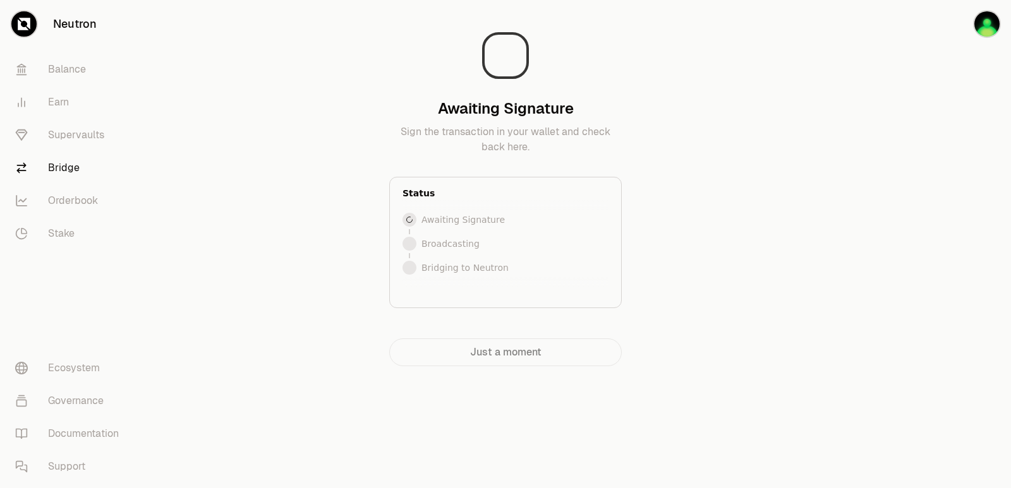
scroll to position [0, 0]
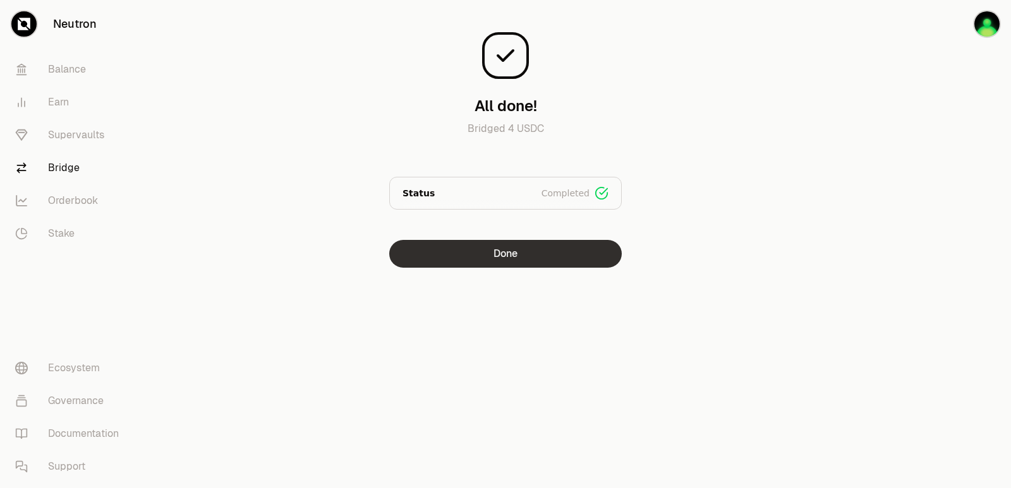
click at [524, 257] on button "Done" at bounding box center [505, 254] width 233 height 28
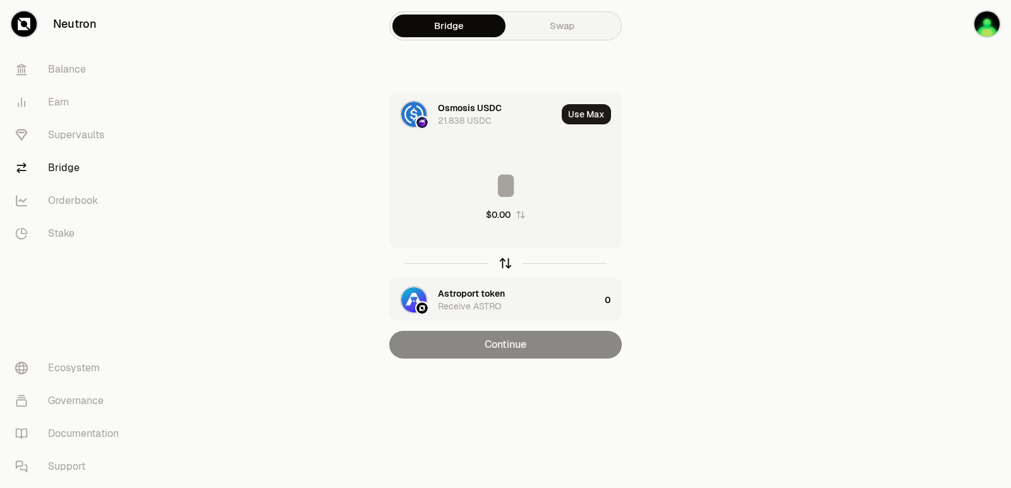
click at [508, 263] on icon "button" at bounding box center [506, 264] width 14 height 14
click at [576, 111] on button "Use Max" at bounding box center [586, 114] width 49 height 20
type input "**********"
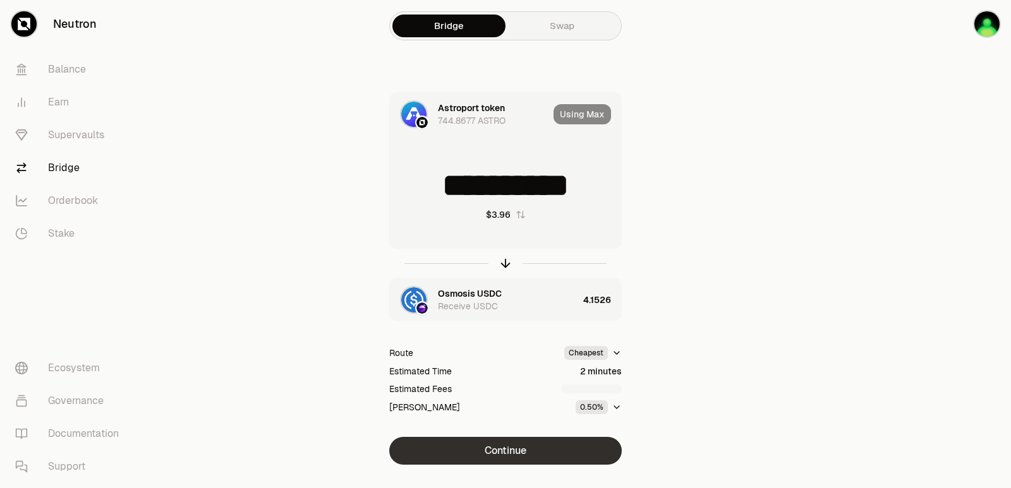
click at [504, 445] on button "Continue" at bounding box center [505, 451] width 233 height 28
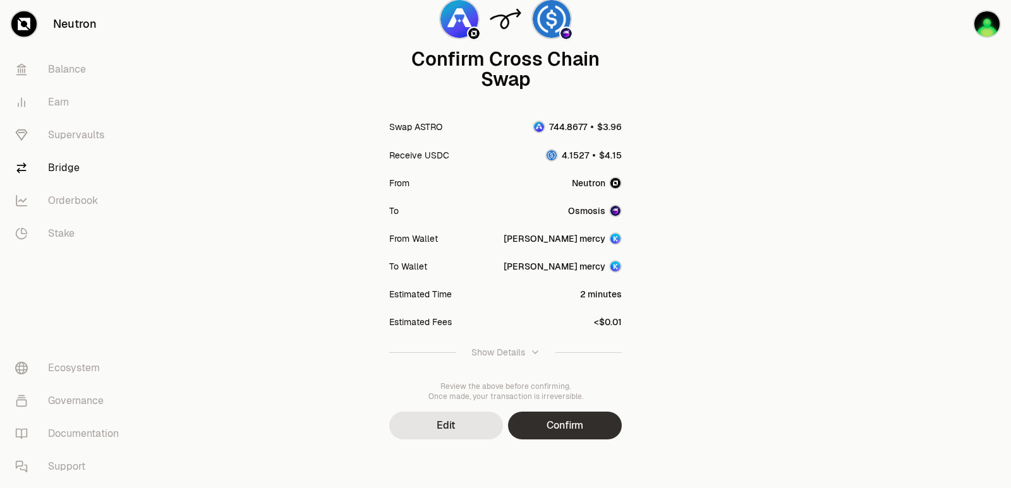
scroll to position [104, 0]
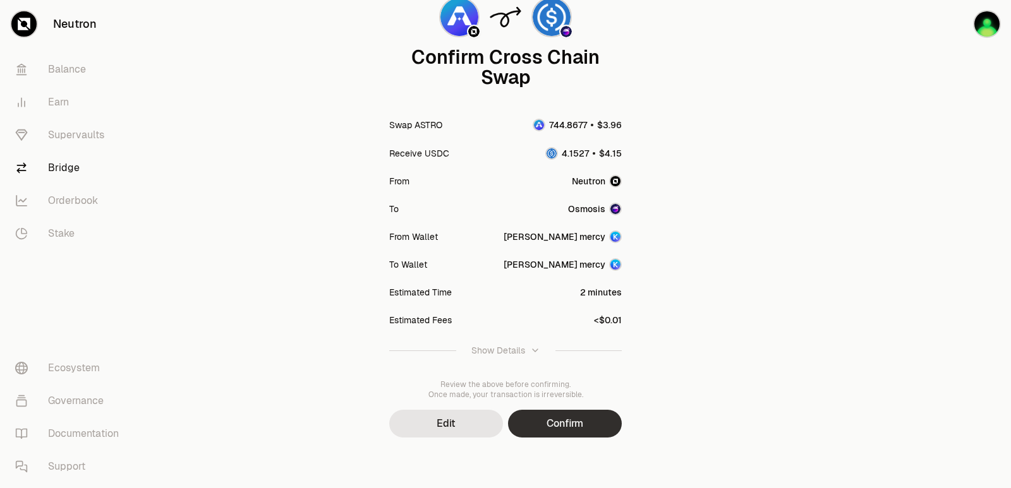
click at [538, 427] on button "Confirm" at bounding box center [565, 424] width 114 height 28
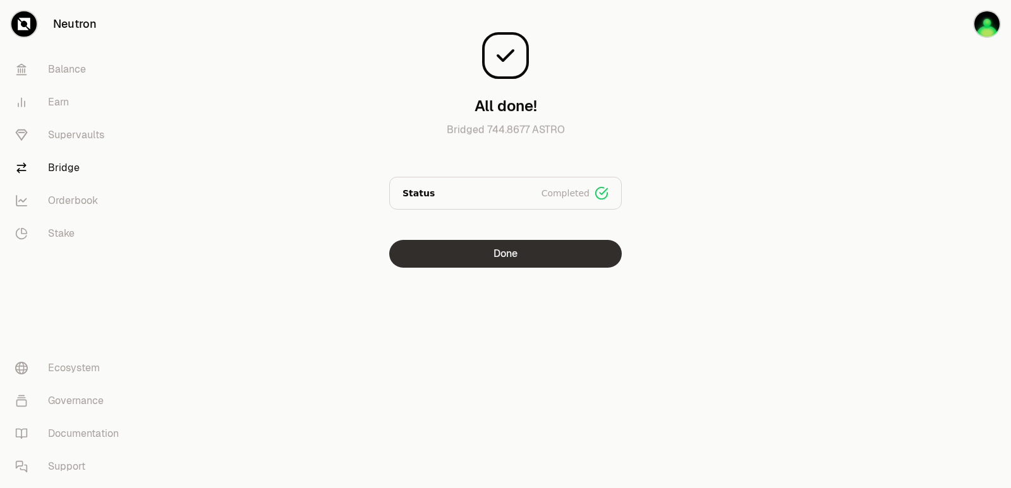
click at [482, 265] on button "Done" at bounding box center [505, 254] width 233 height 28
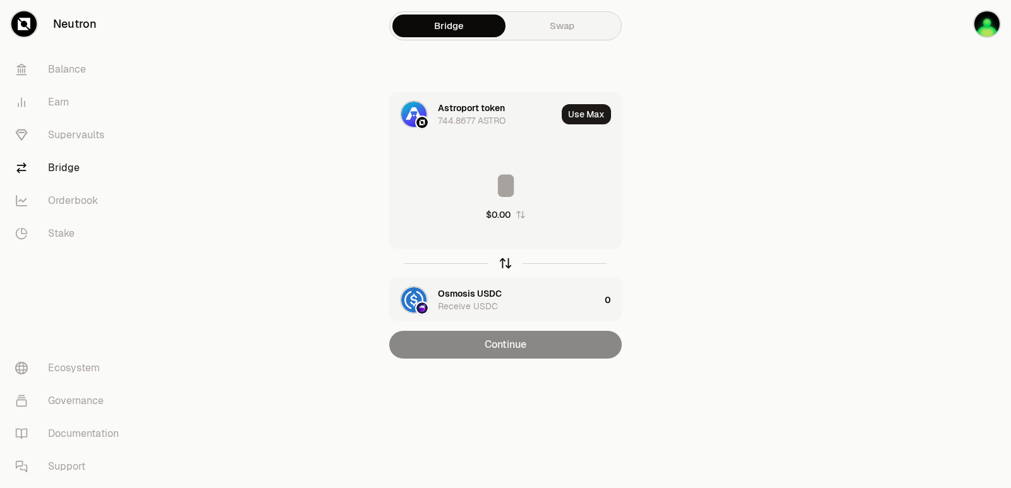
click at [507, 263] on icon "button" at bounding box center [506, 264] width 14 height 14
click at [458, 176] on input at bounding box center [505, 186] width 231 height 38
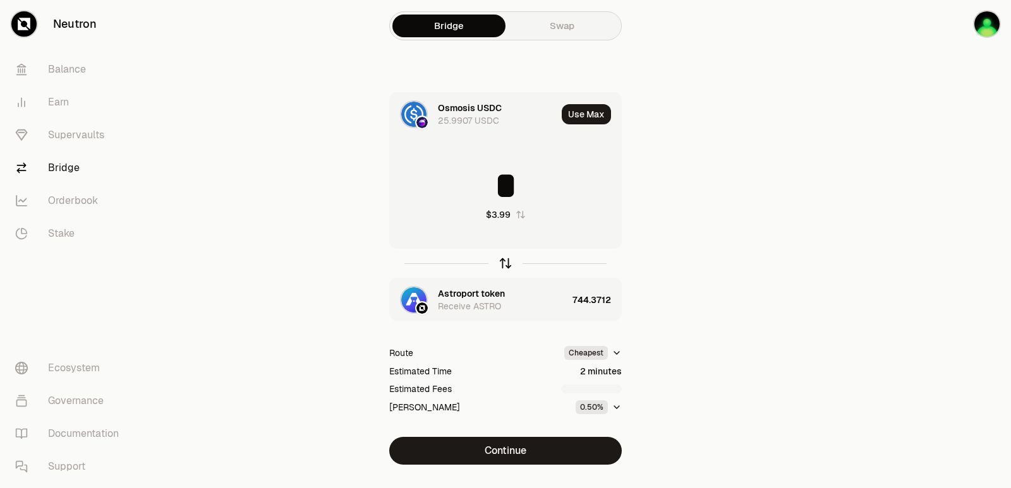
click at [506, 262] on icon "button" at bounding box center [506, 264] width 14 height 14
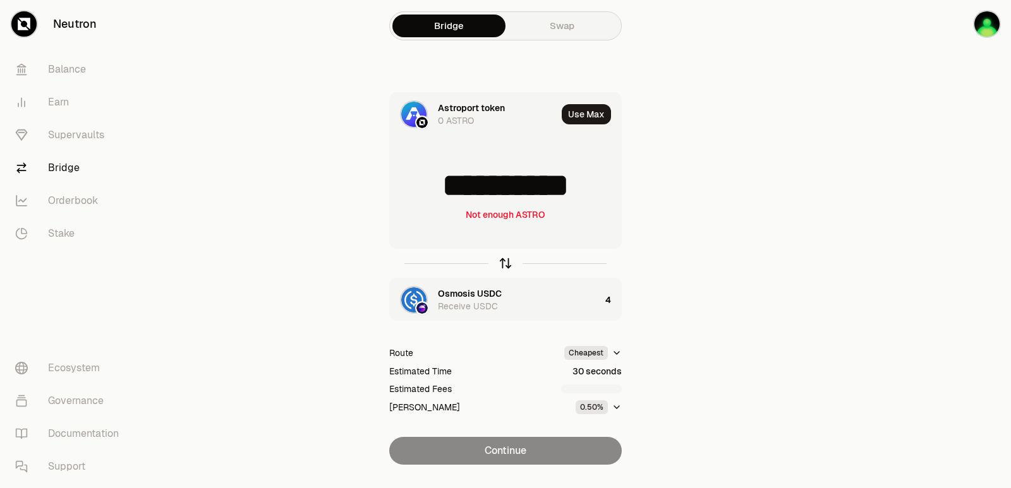
click at [506, 263] on icon "button" at bounding box center [506, 264] width 14 height 14
type input "*"
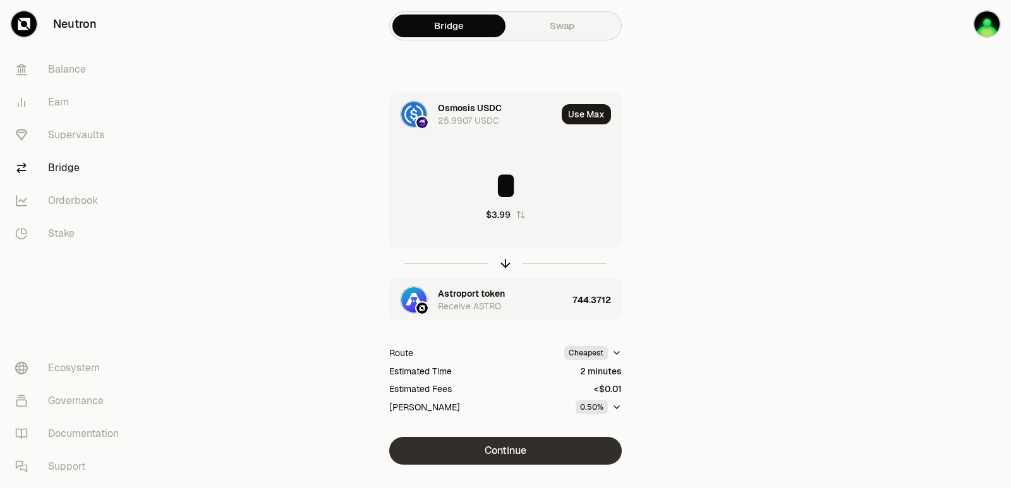
click at [521, 452] on button "Continue" at bounding box center [505, 451] width 233 height 28
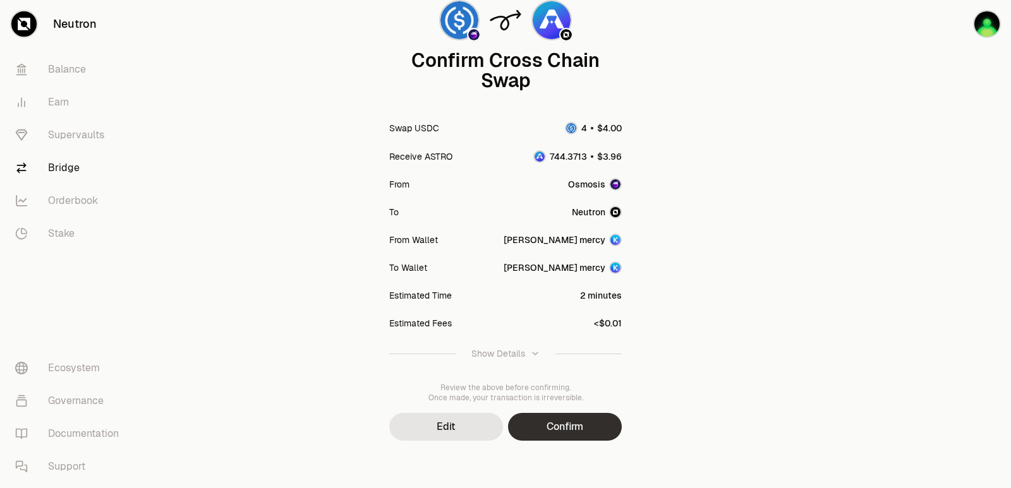
scroll to position [104, 0]
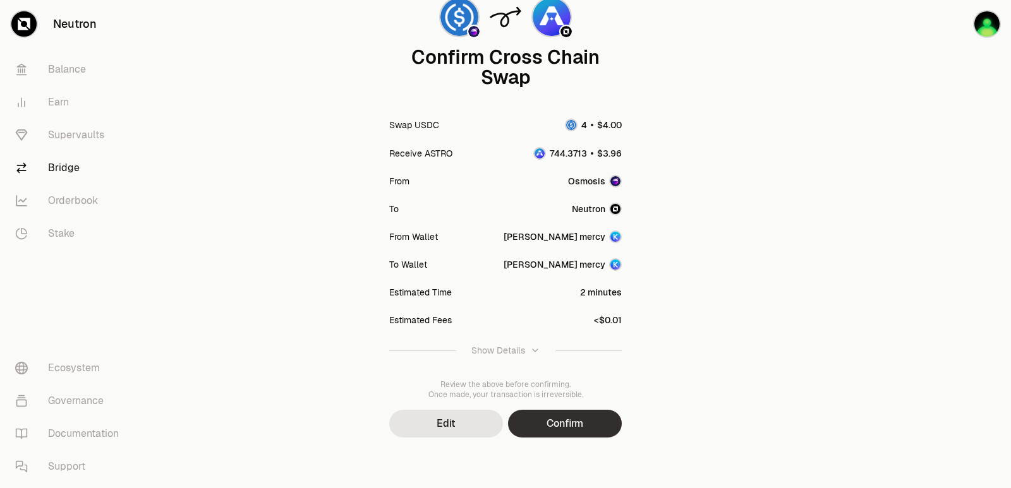
click at [568, 414] on button "Confirm" at bounding box center [565, 424] width 114 height 28
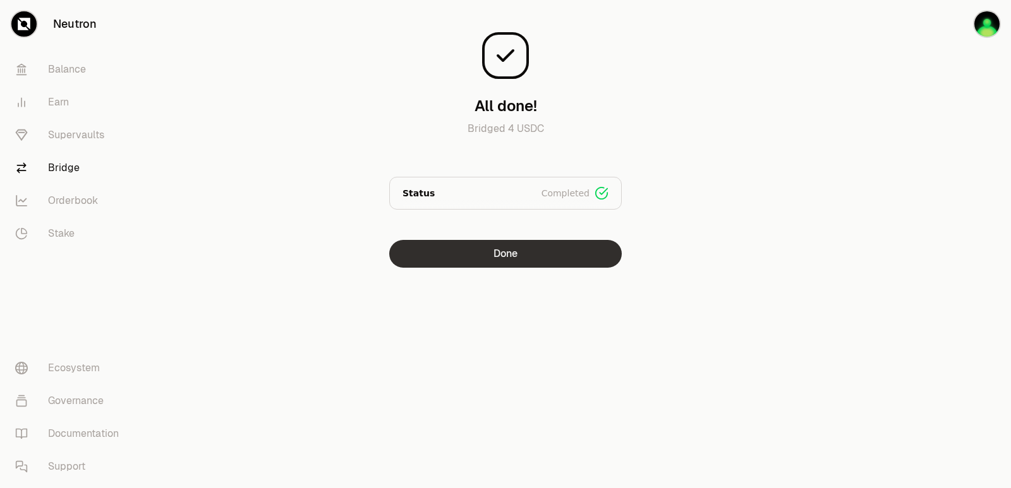
click at [500, 266] on button "Done" at bounding box center [505, 254] width 233 height 28
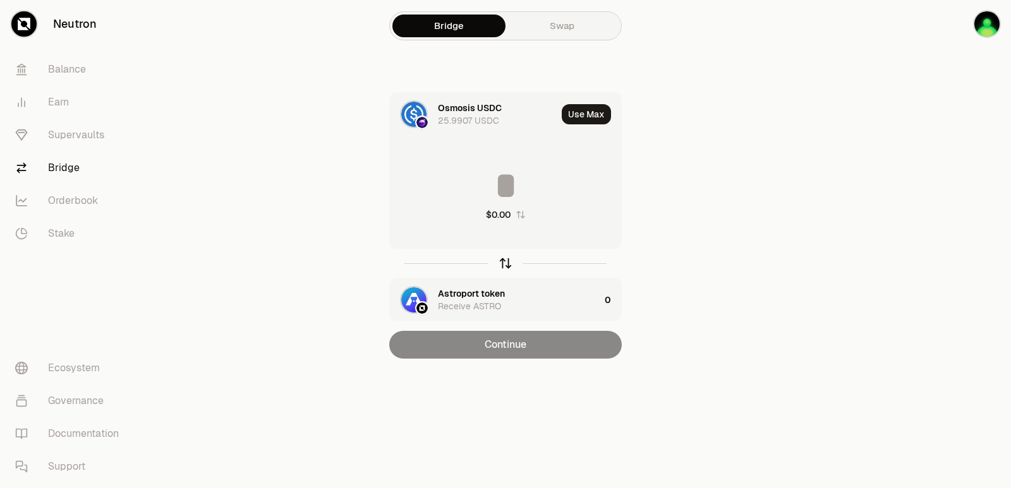
click at [506, 263] on icon "button" at bounding box center [506, 264] width 0 height 8
click at [587, 111] on button "Use Max" at bounding box center [586, 114] width 49 height 20
type input "**********"
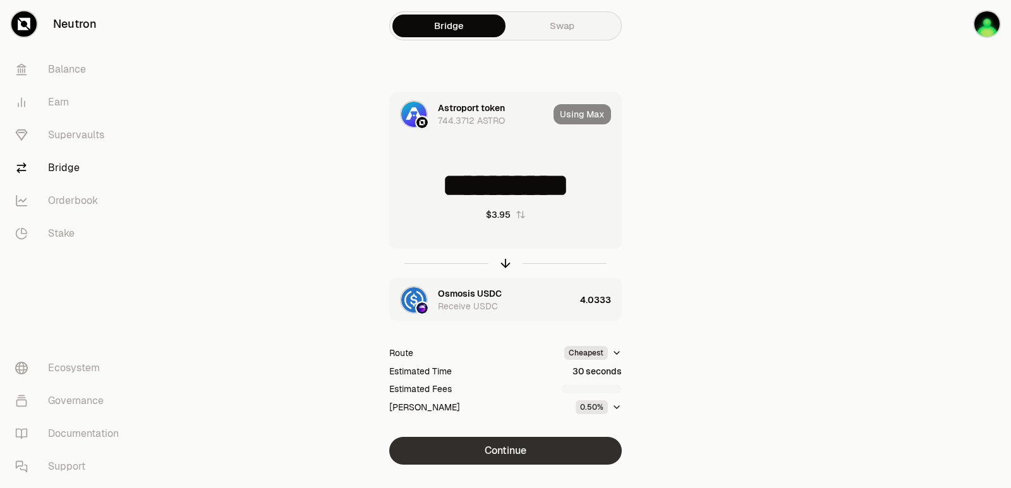
click at [514, 457] on button "Continue" at bounding box center [505, 451] width 233 height 28
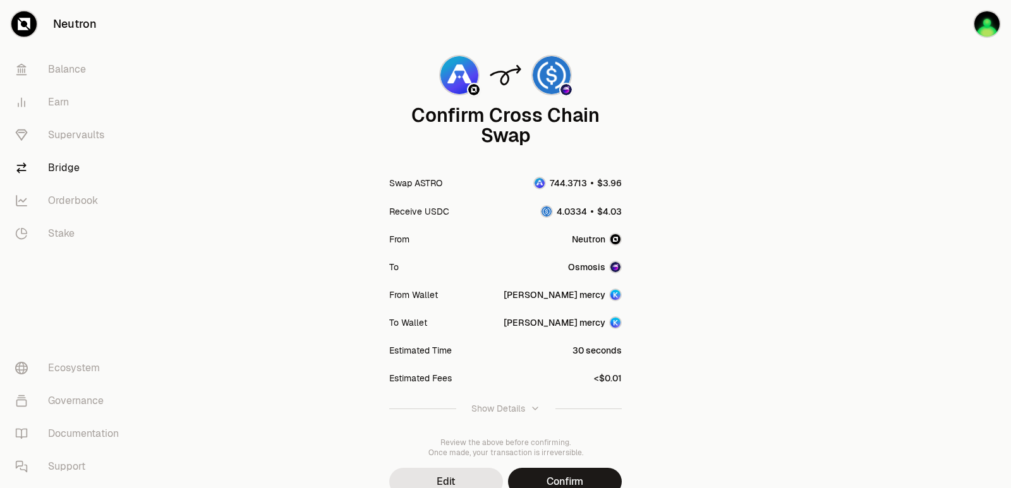
scroll to position [104, 0]
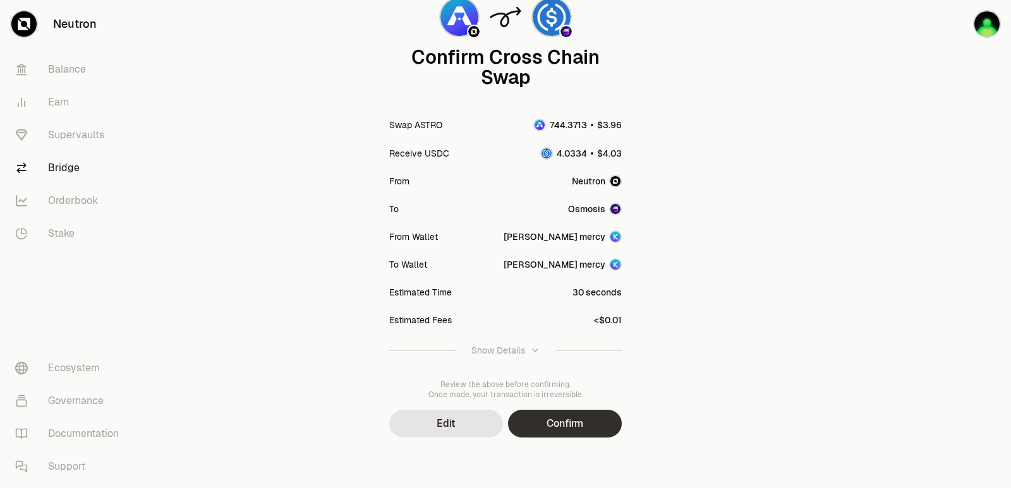
click at [601, 421] on button "Confirm" at bounding box center [565, 424] width 114 height 28
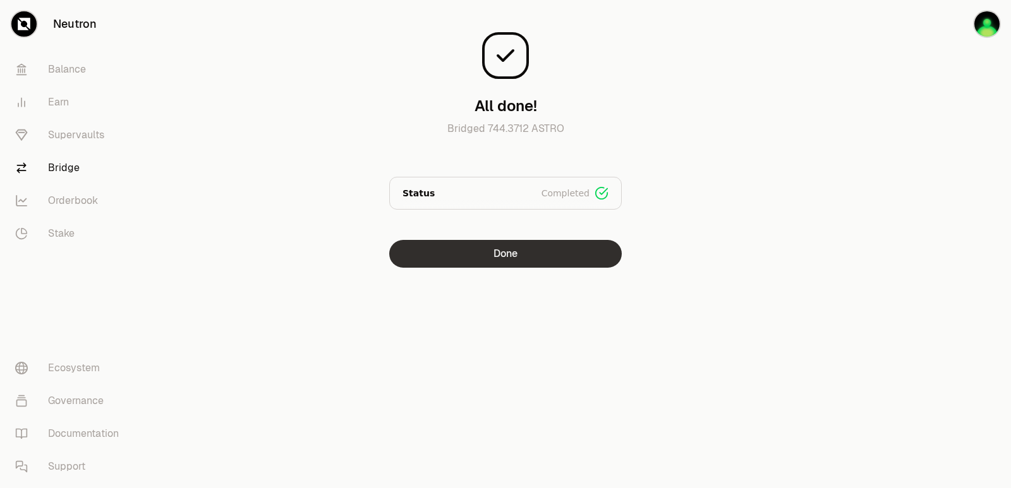
click at [495, 246] on button "Done" at bounding box center [505, 254] width 233 height 28
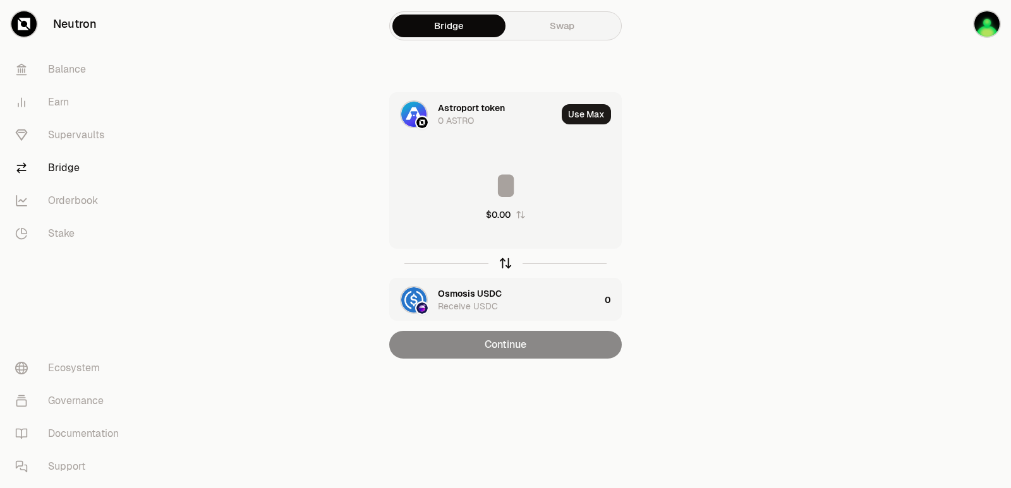
click at [507, 258] on div at bounding box center [505, 263] width 233 height 29
click at [499, 270] on icon "button" at bounding box center [506, 264] width 14 height 14
click at [502, 265] on icon "button" at bounding box center [506, 264] width 14 height 14
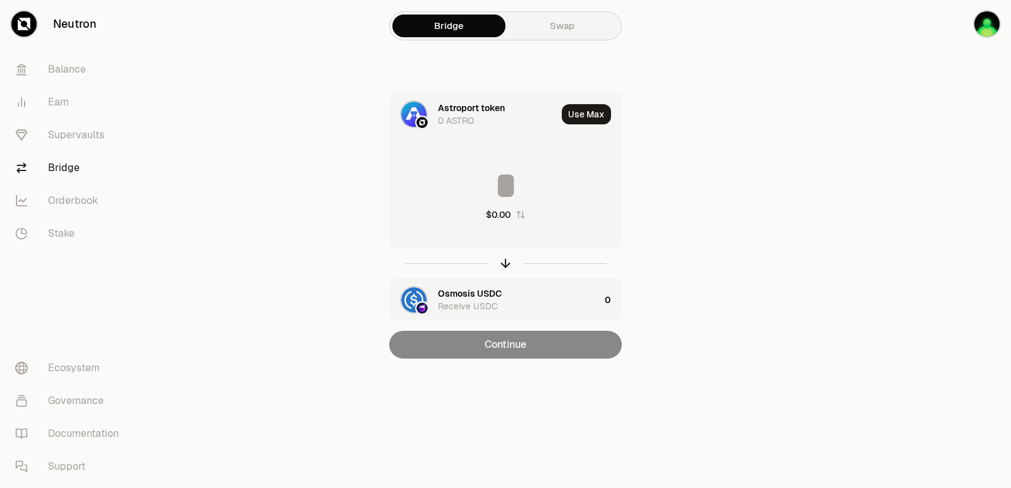
click at [581, 127] on div "Use Max" at bounding box center [591, 114] width 59 height 43
click at [583, 119] on button "Use Max" at bounding box center [586, 114] width 49 height 20
type input "*"
click at [504, 264] on icon "button" at bounding box center [506, 264] width 14 height 14
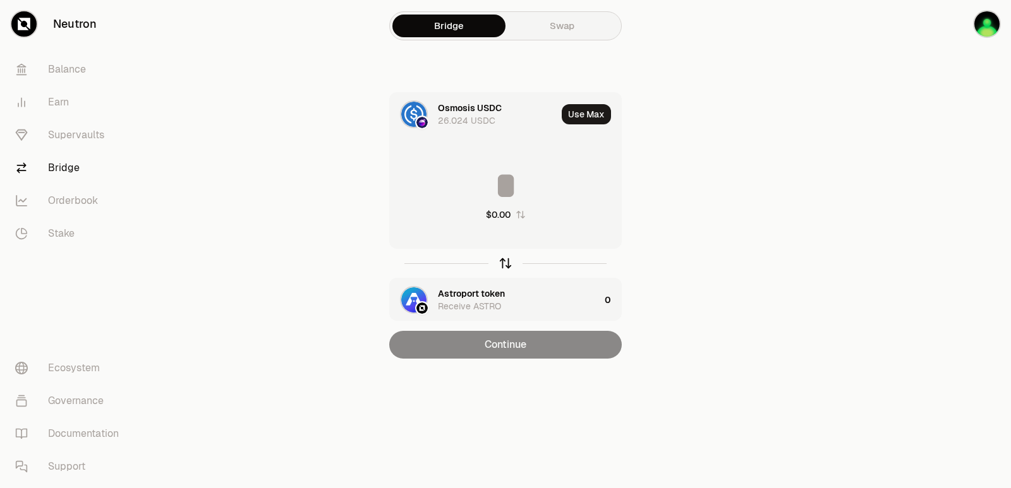
type input "*"
click at [503, 267] on icon "button" at bounding box center [506, 264] width 14 height 14
click at [490, 183] on input at bounding box center [505, 186] width 231 height 38
click at [466, 290] on div "Astroport token" at bounding box center [471, 294] width 67 height 13
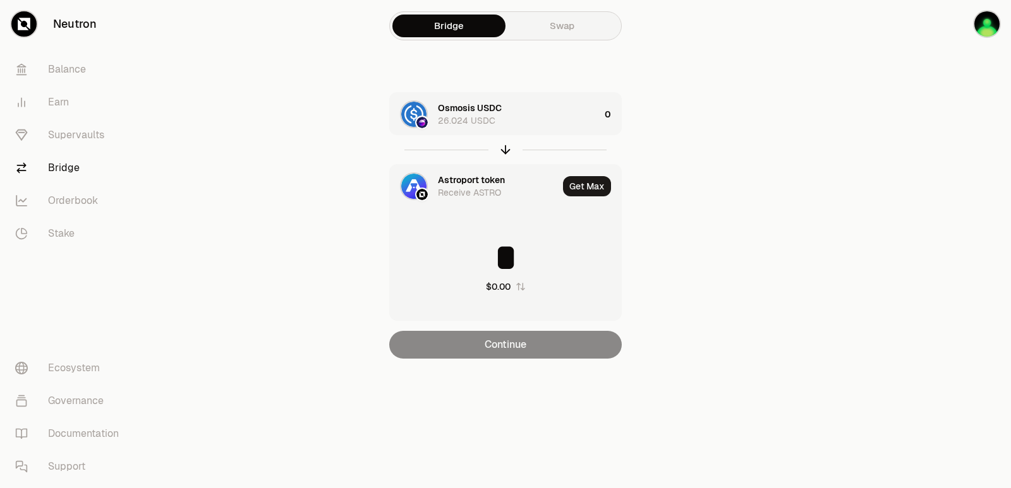
click at [451, 178] on div "Astroport token" at bounding box center [471, 180] width 67 height 13
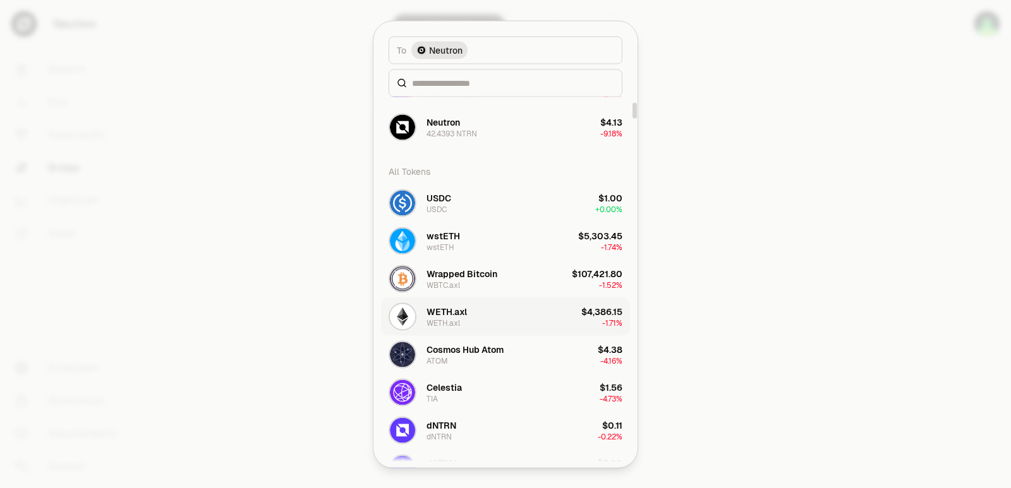
scroll to position [126, 0]
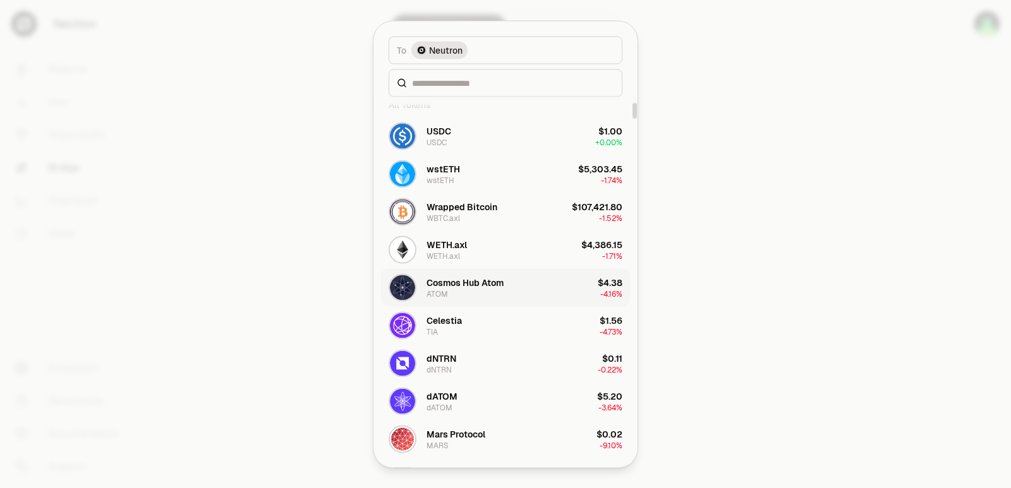
click at [454, 280] on div "Cosmos Hub Atom" at bounding box center [465, 282] width 77 height 13
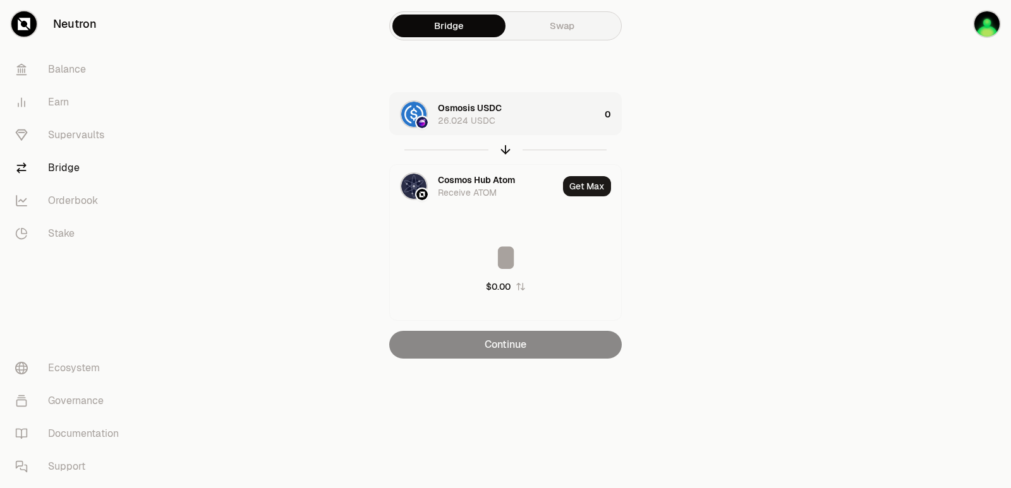
click at [534, 121] on div "Osmosis USDC 26.024 USDC" at bounding box center [519, 114] width 162 height 25
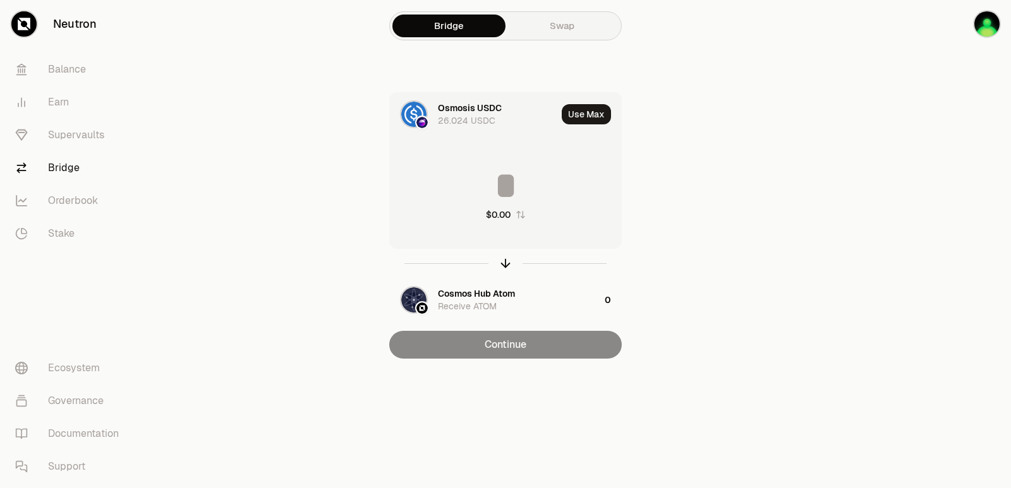
click at [511, 183] on input at bounding box center [505, 186] width 231 height 38
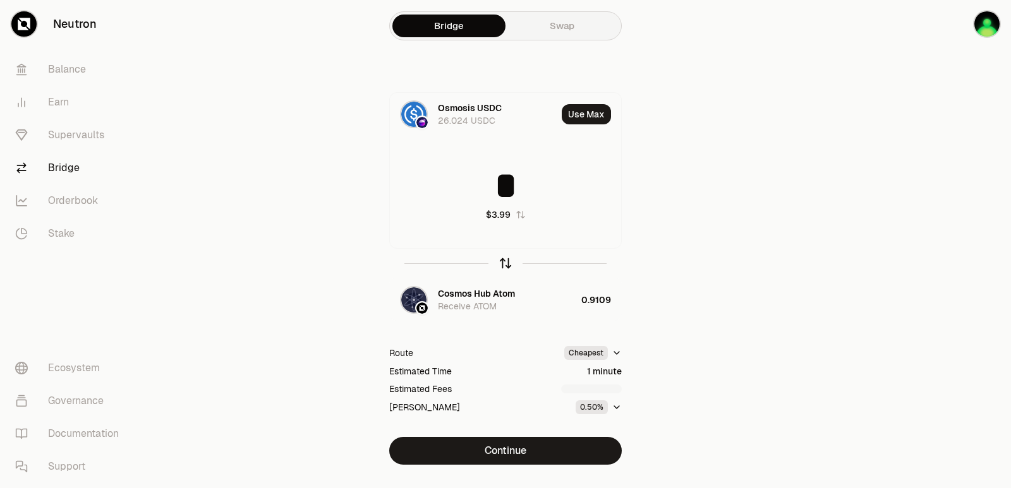
type input "*"
click at [505, 265] on icon "button" at bounding box center [506, 264] width 14 height 14
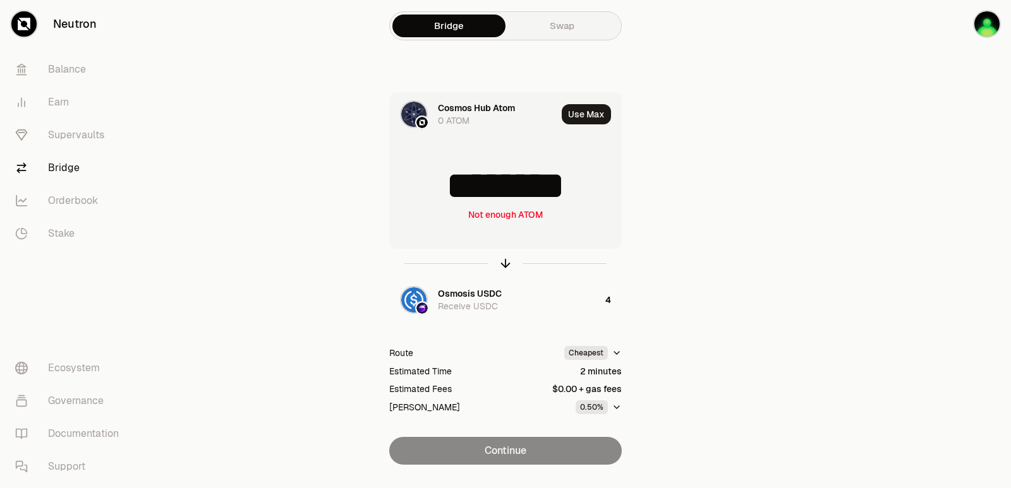
drag, startPoint x: 595, startPoint y: 189, endPoint x: 473, endPoint y: 190, distance: 122.0
click at [473, 190] on input "********" at bounding box center [505, 186] width 231 height 38
type input "******"
click at [506, 264] on icon "button" at bounding box center [506, 264] width 14 height 14
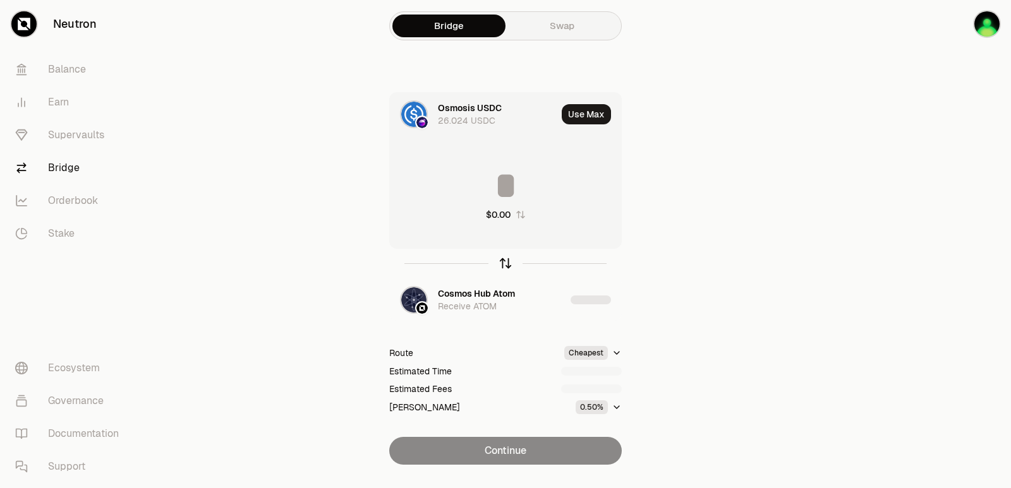
type input "********"
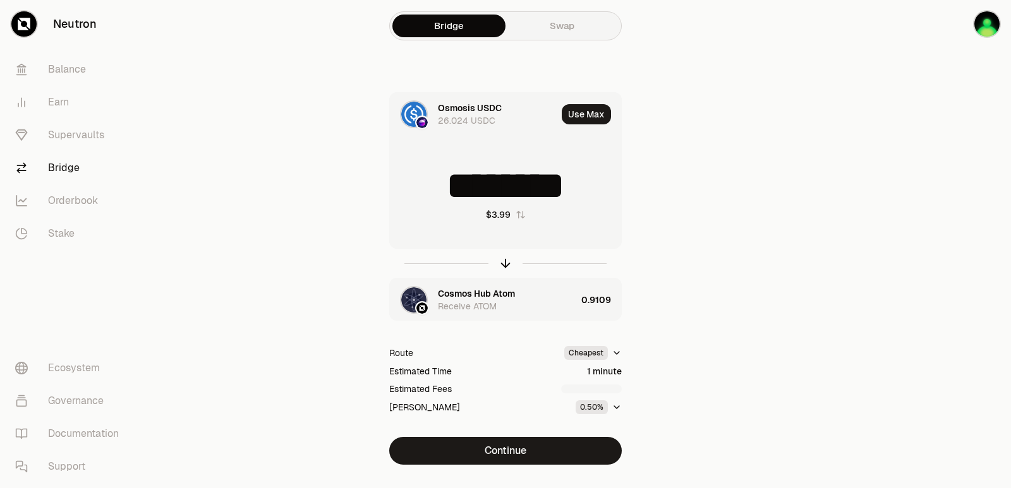
click at [468, 288] on div "Cosmos Hub Atom" at bounding box center [476, 294] width 77 height 13
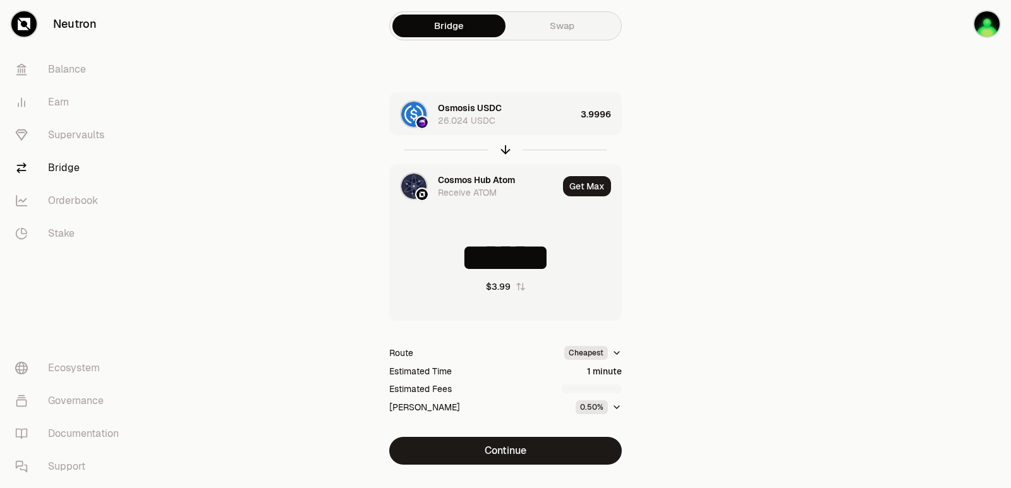
click at [458, 176] on div "Cosmos Hub Atom" at bounding box center [476, 180] width 77 height 13
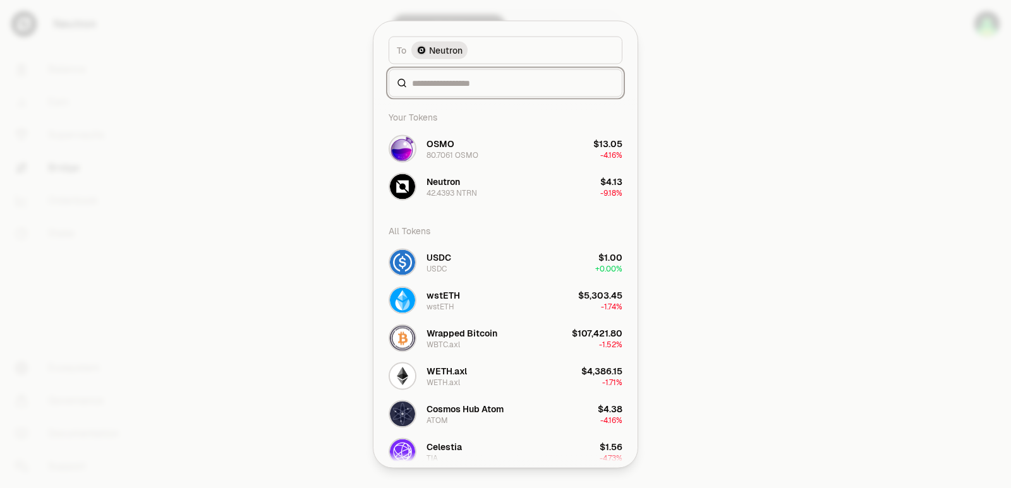
click at [461, 83] on input at bounding box center [513, 82] width 202 height 13
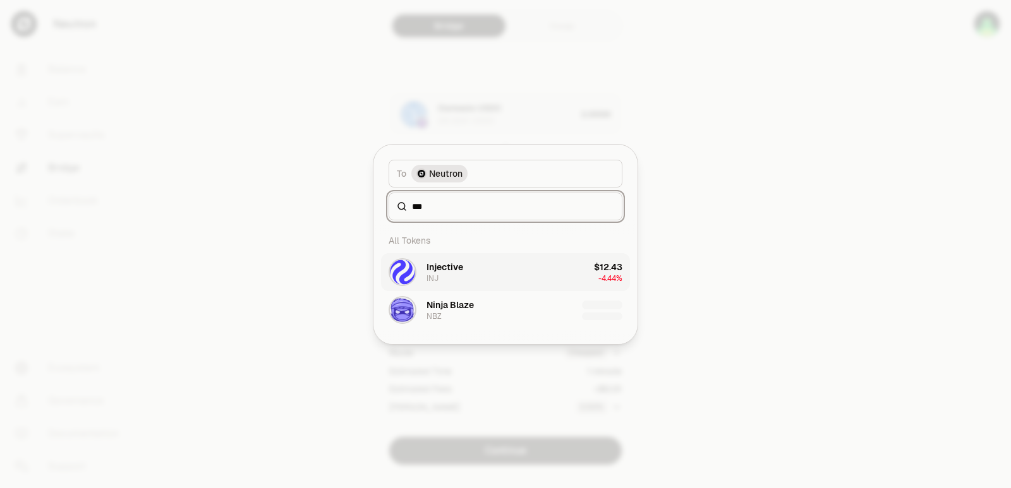
type input "***"
click at [447, 276] on div "Injective INJ" at bounding box center [445, 272] width 37 height 23
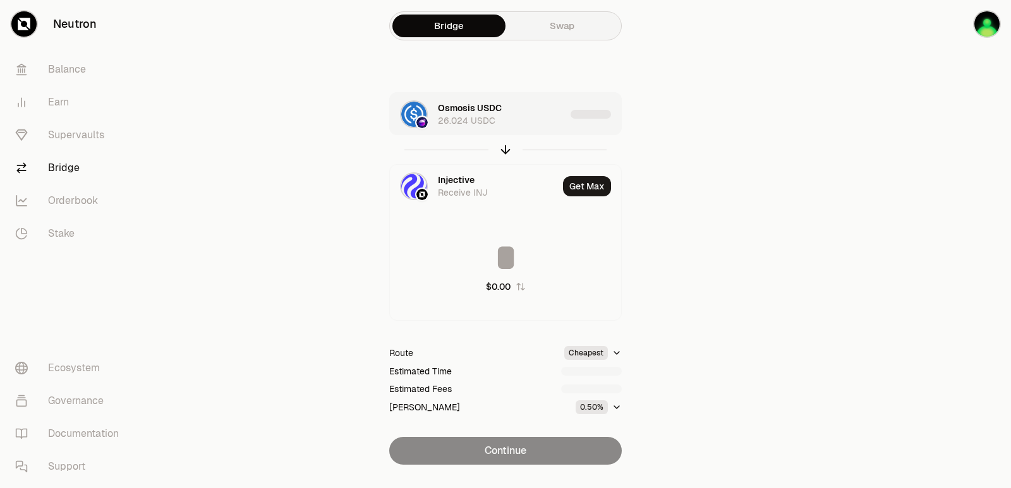
type input "**********"
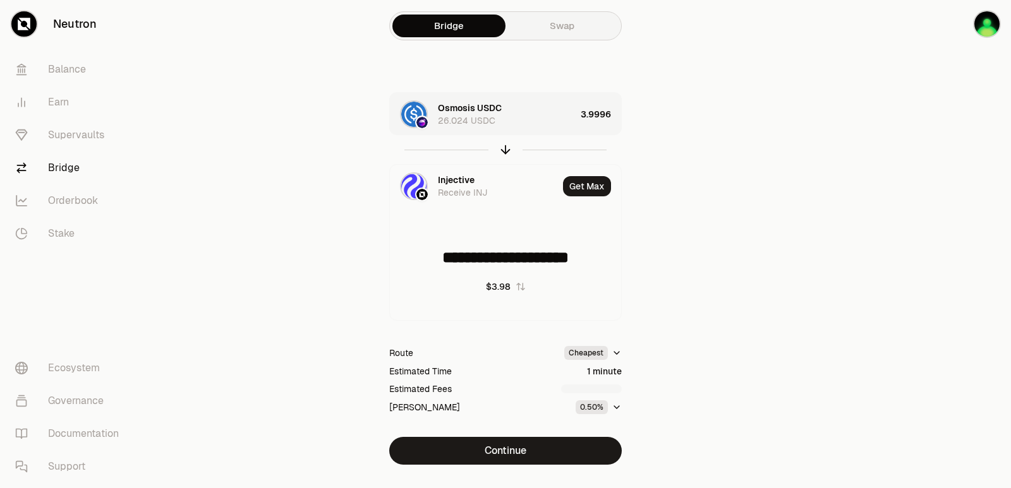
click at [546, 112] on div "Osmosis USDC 26.024 USDC" at bounding box center [507, 114] width 138 height 25
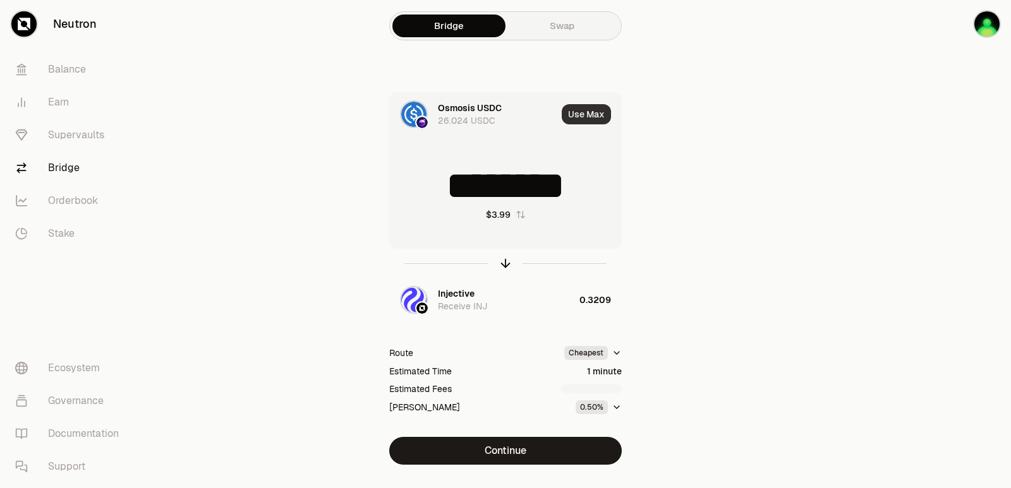
click at [587, 112] on button "Use Max" at bounding box center [586, 114] width 49 height 20
click at [505, 260] on icon "button" at bounding box center [506, 262] width 8 height 4
type input "**********"
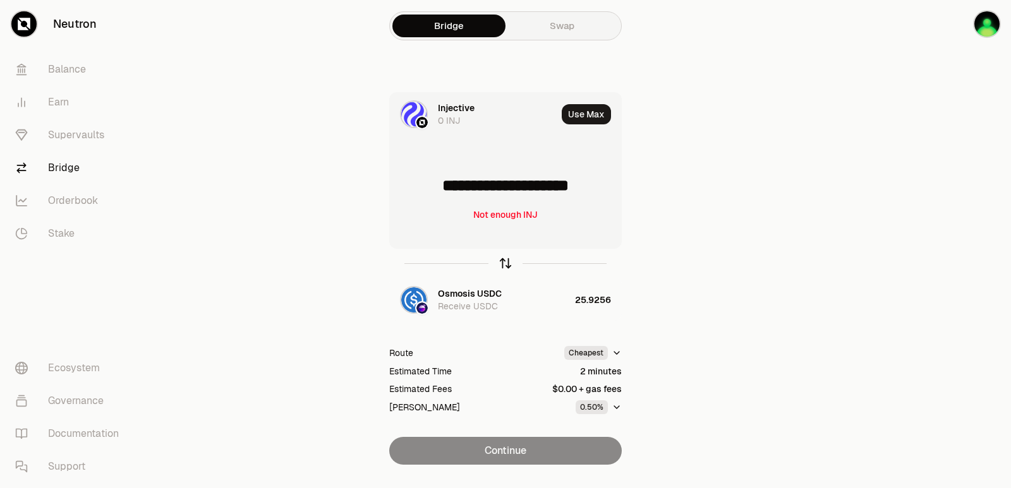
click at [505, 261] on icon "button" at bounding box center [506, 264] width 14 height 14
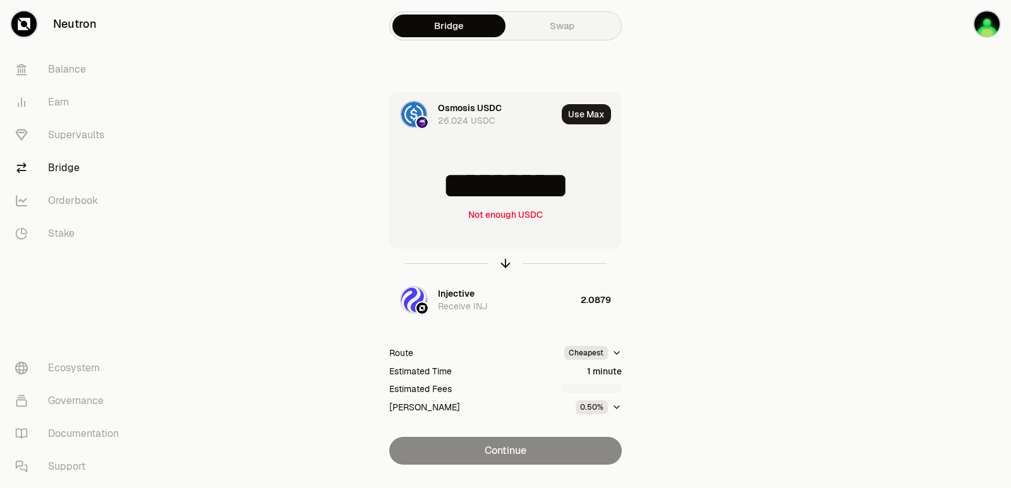
drag, startPoint x: 608, startPoint y: 179, endPoint x: 394, endPoint y: 180, distance: 214.2
click at [395, 180] on input "*********" at bounding box center [505, 186] width 231 height 38
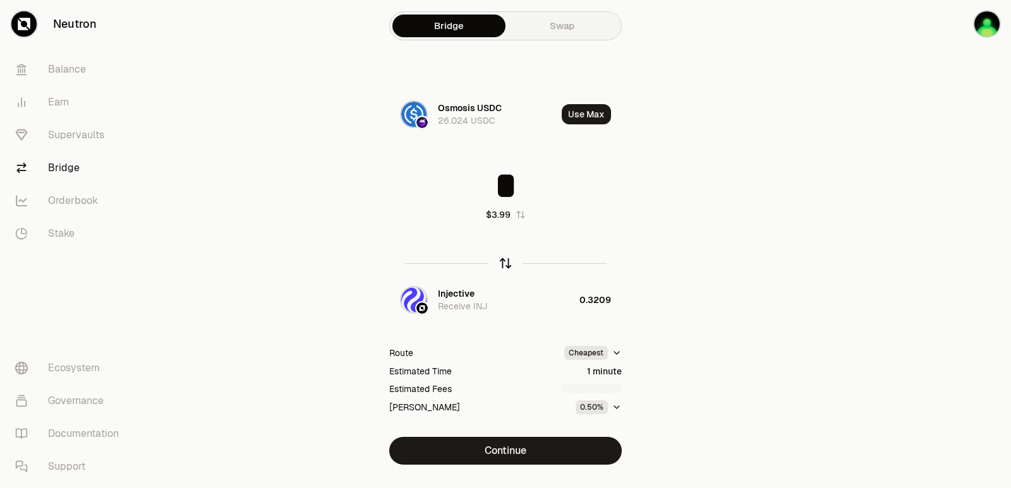
type input "*"
click at [507, 260] on icon "button" at bounding box center [506, 264] width 14 height 14
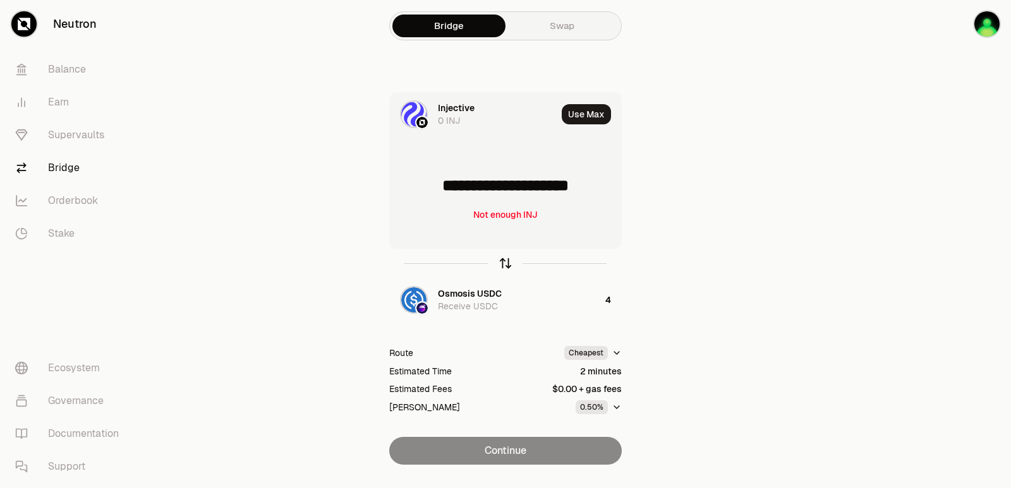
click at [504, 260] on icon "button" at bounding box center [506, 264] width 14 height 14
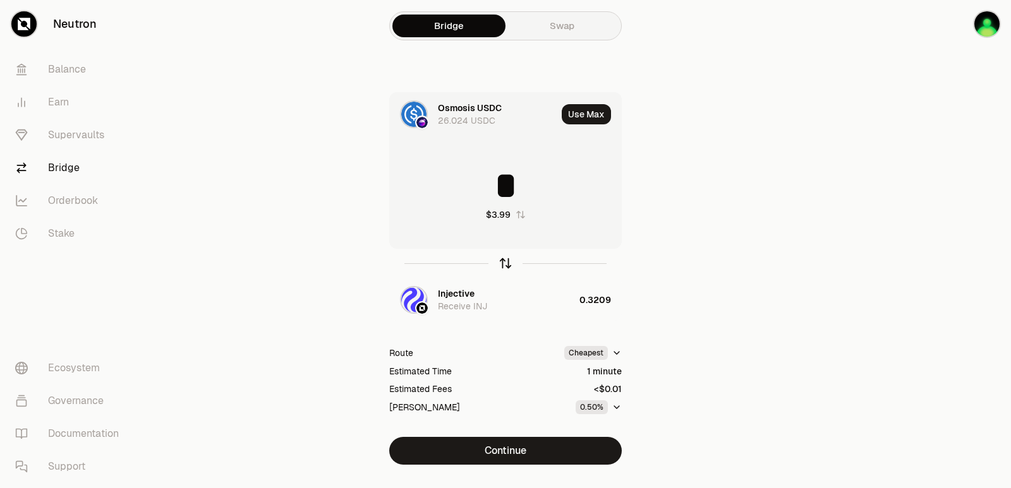
click at [504, 260] on icon "button" at bounding box center [506, 264] width 14 height 14
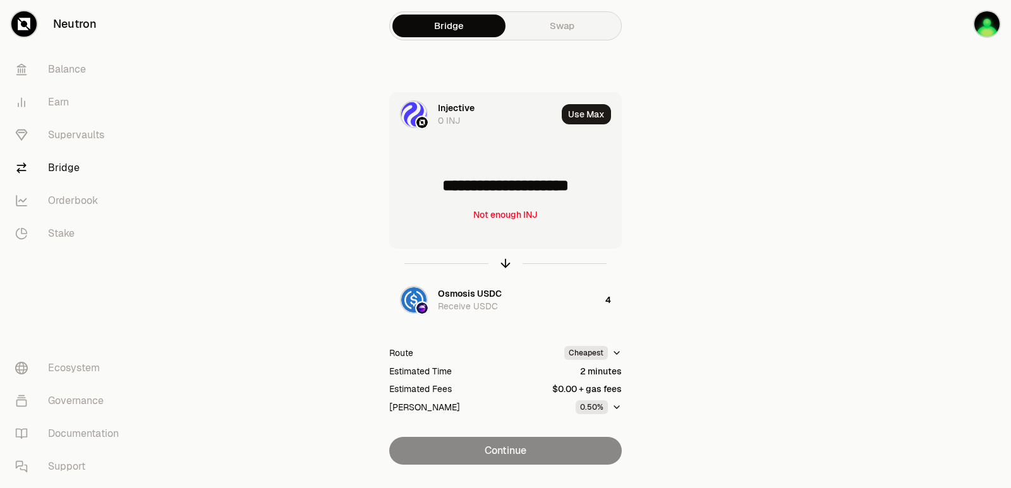
drag, startPoint x: 608, startPoint y: 184, endPoint x: 427, endPoint y: 190, distance: 180.8
click at [427, 190] on input "**********" at bounding box center [505, 186] width 231 height 38
type input "******"
